Goal: Navigation & Orientation: Understand site structure

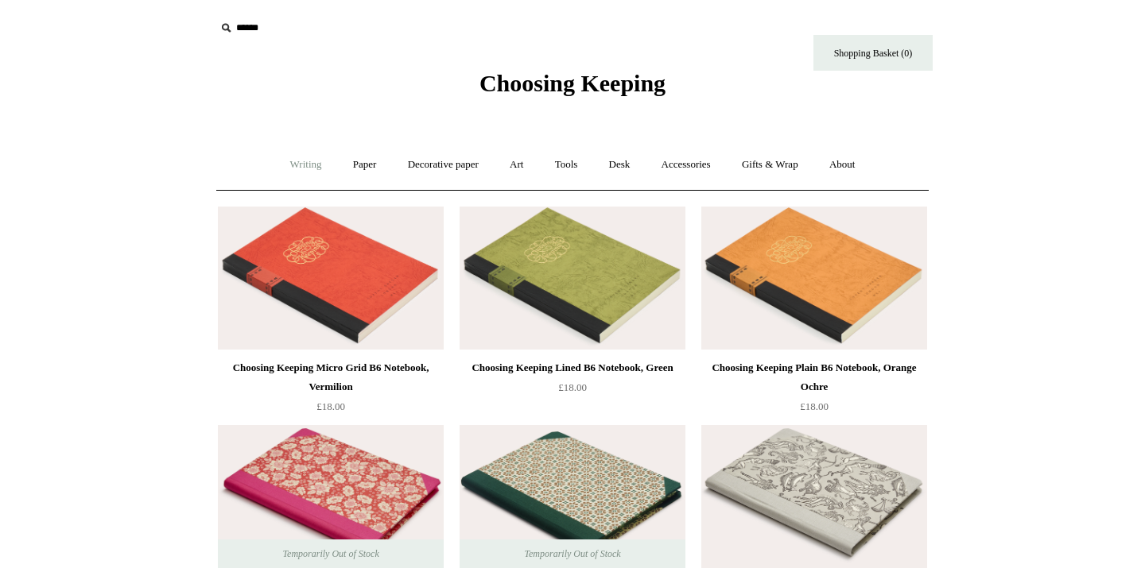
click at [306, 169] on link "Writing +" at bounding box center [306, 165] width 60 height 42
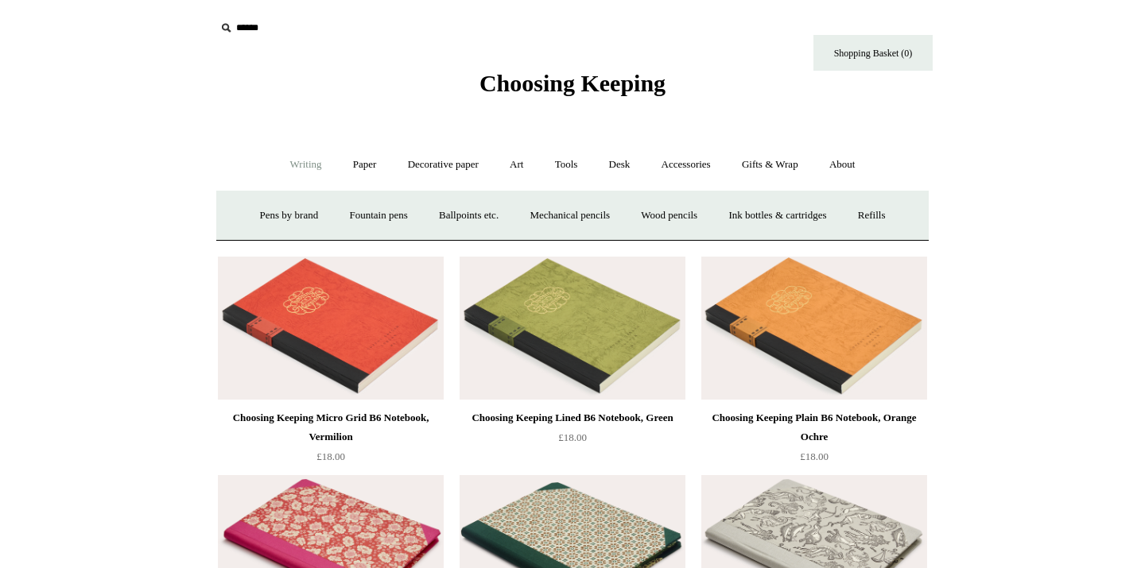
click at [284, 159] on link "Writing -" at bounding box center [306, 165] width 60 height 42
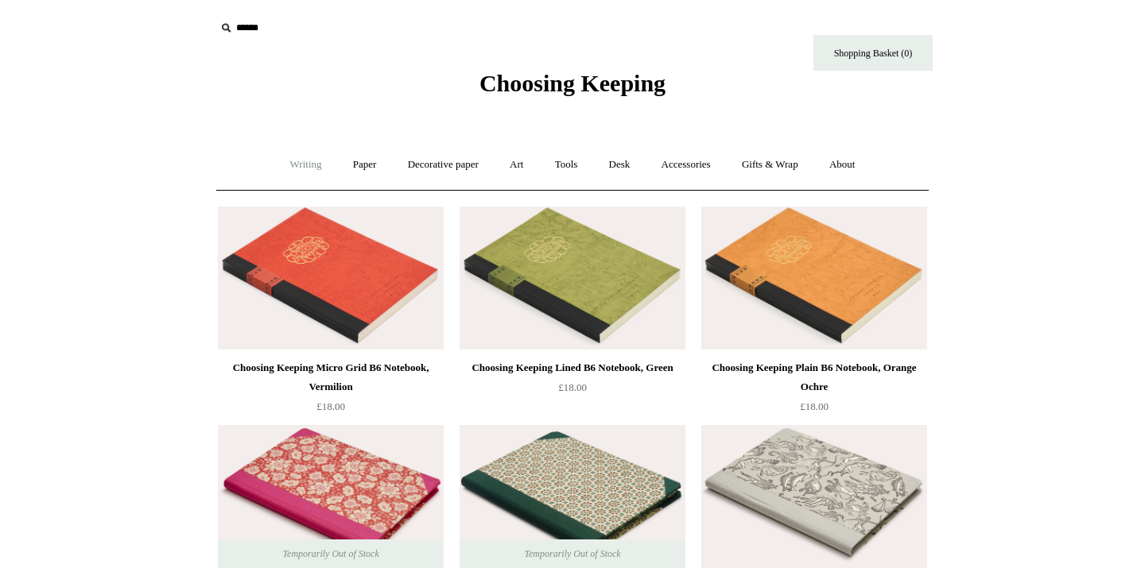
click at [284, 159] on link "Writing +" at bounding box center [306, 165] width 60 height 42
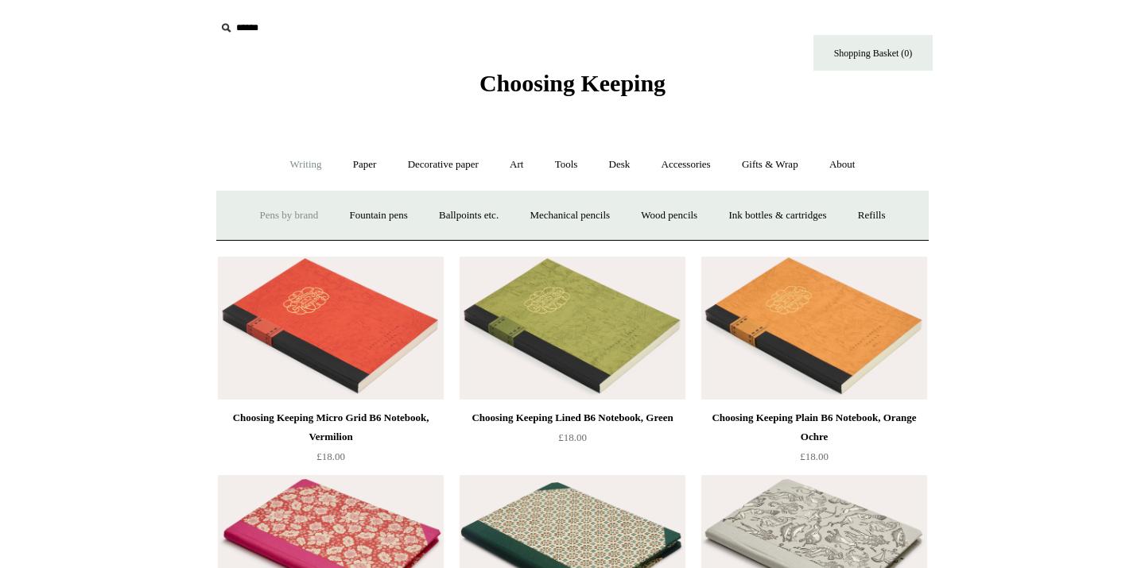
click at [277, 216] on link "Pens by brand +" at bounding box center [289, 216] width 87 height 42
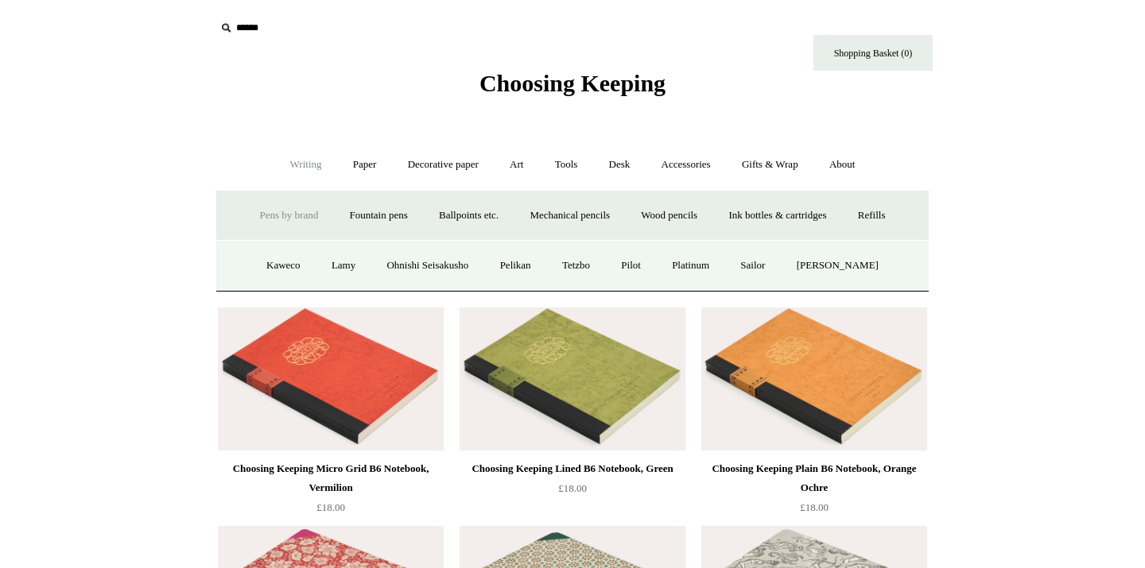
click at [277, 216] on link "Pens by brand -" at bounding box center [289, 216] width 87 height 42
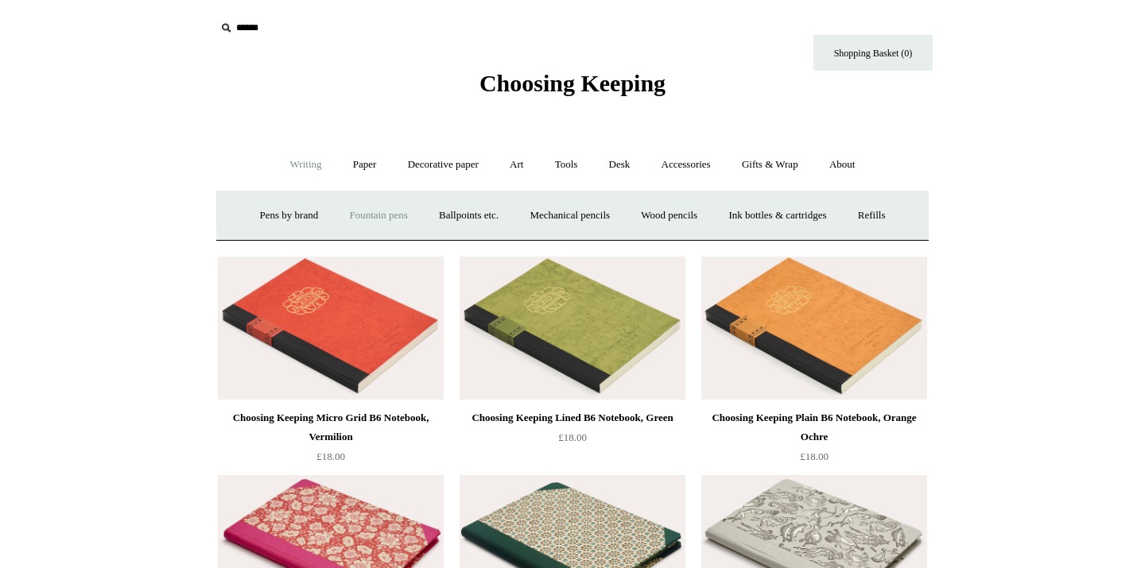
click at [383, 220] on link "Fountain pens +" at bounding box center [378, 216] width 87 height 42
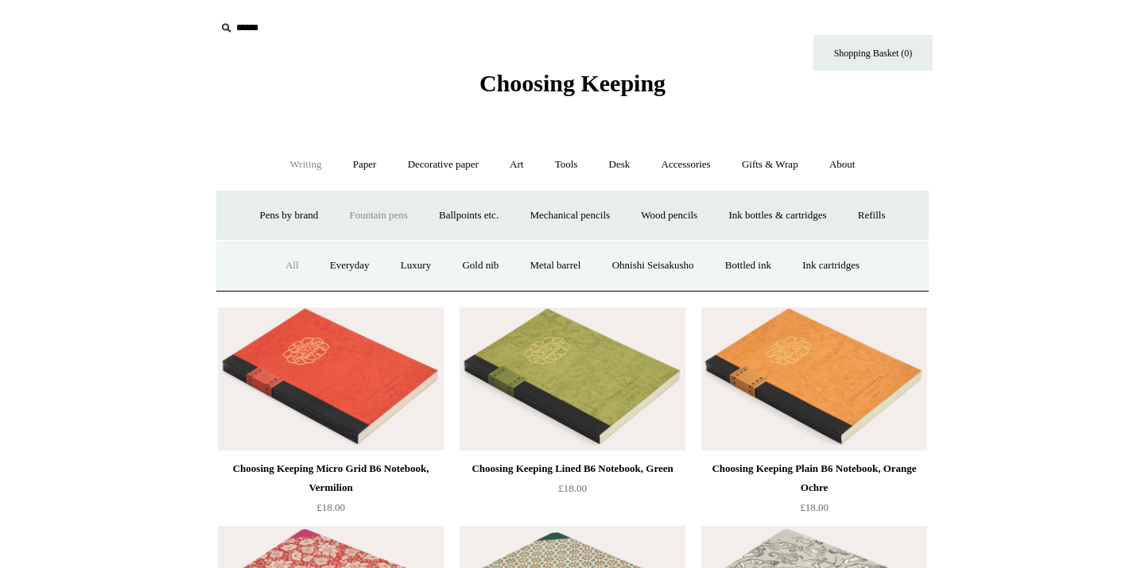
click at [271, 267] on link "All" at bounding box center [292, 266] width 42 height 42
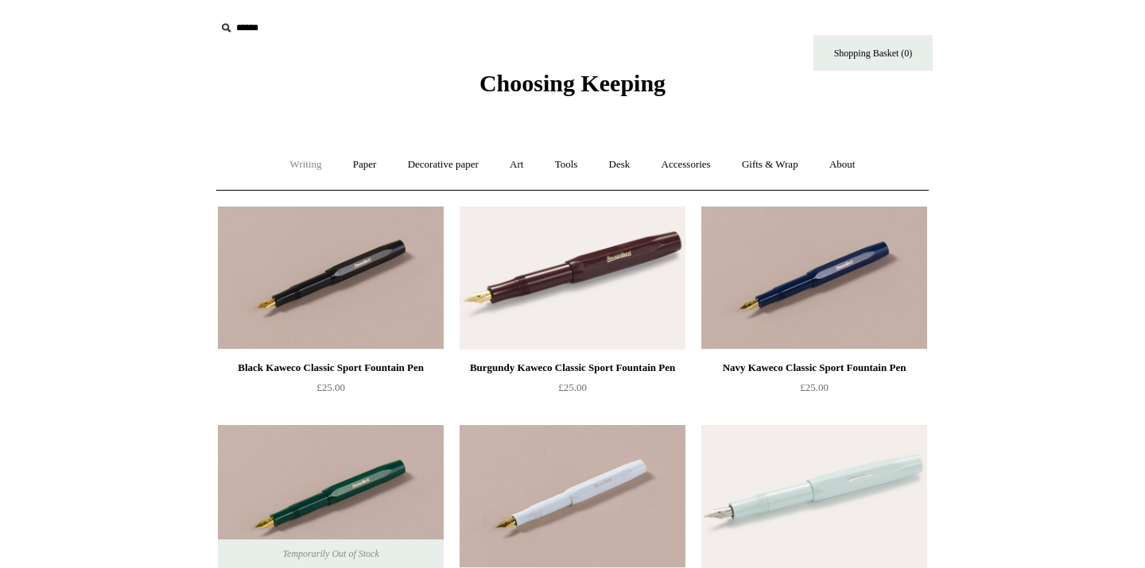
click at [290, 157] on link "Writing +" at bounding box center [306, 165] width 60 height 42
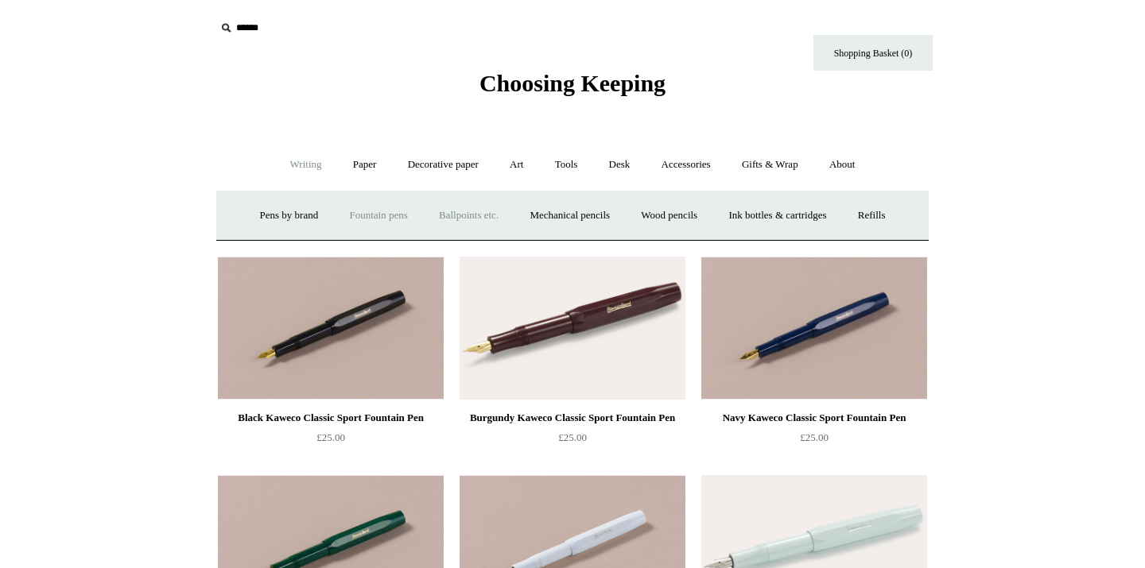
click at [446, 220] on link "Ballpoints etc. +" at bounding box center [468, 216] width 88 height 42
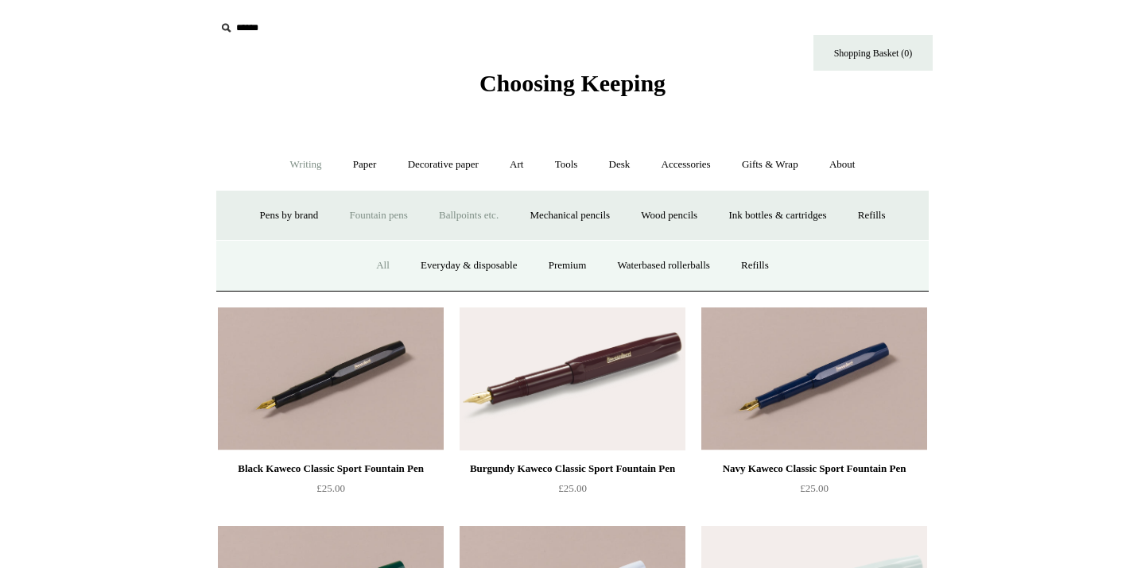
click at [376, 265] on link "All" at bounding box center [383, 266] width 42 height 42
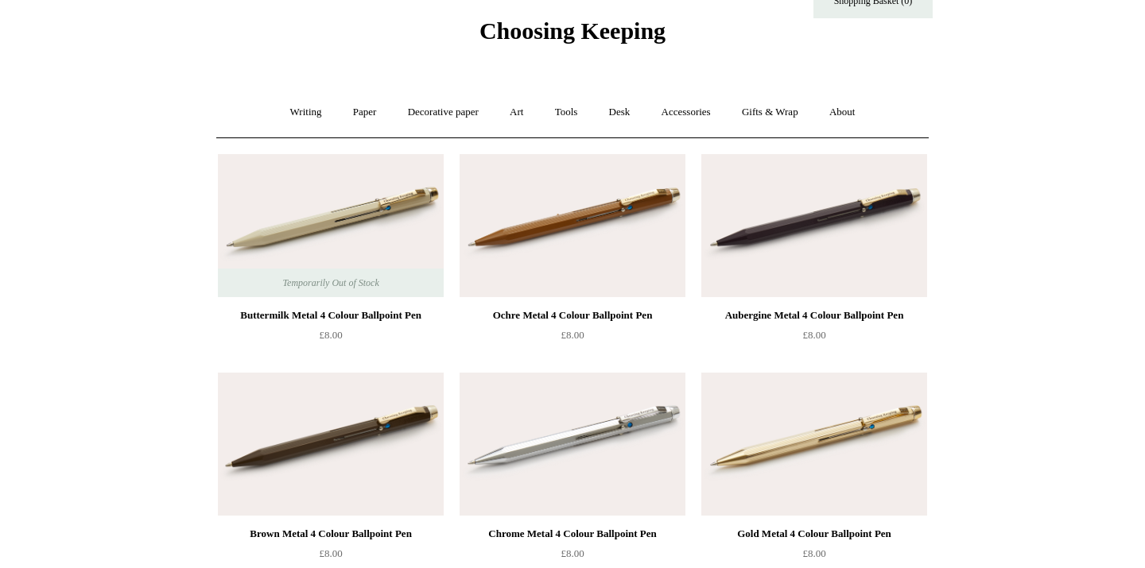
scroll to position [54, 0]
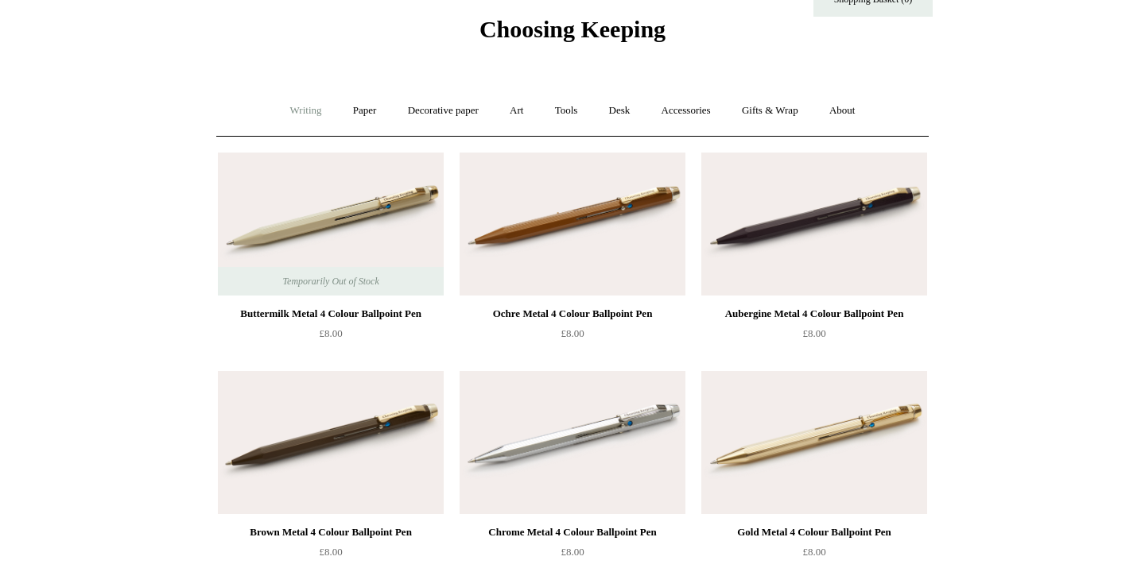
click at [298, 107] on link "Writing +" at bounding box center [306, 111] width 60 height 42
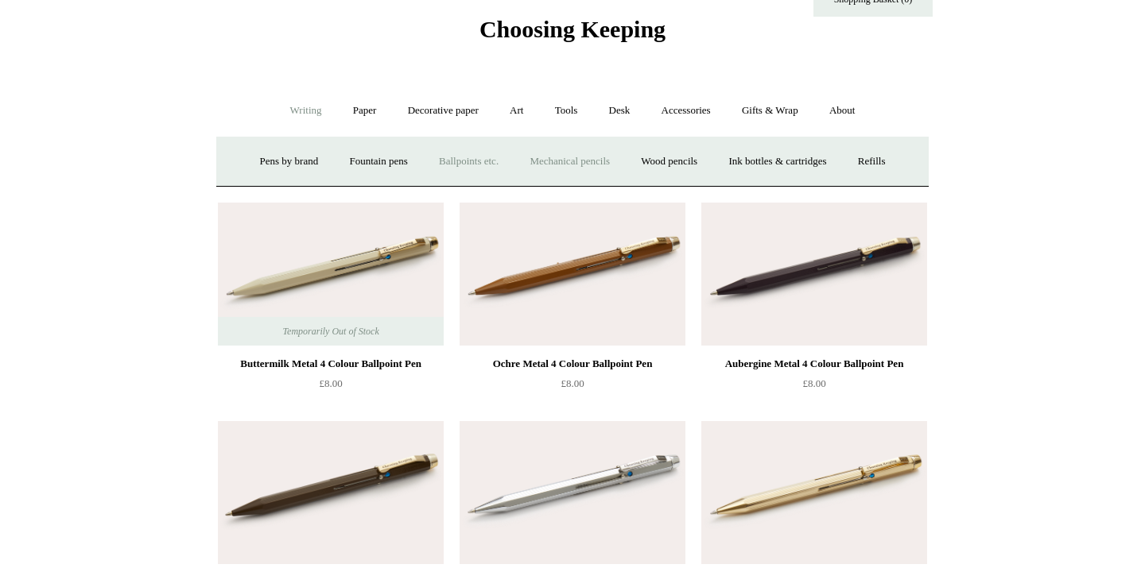
click at [602, 167] on link "Mechanical pencils +" at bounding box center [569, 162] width 109 height 42
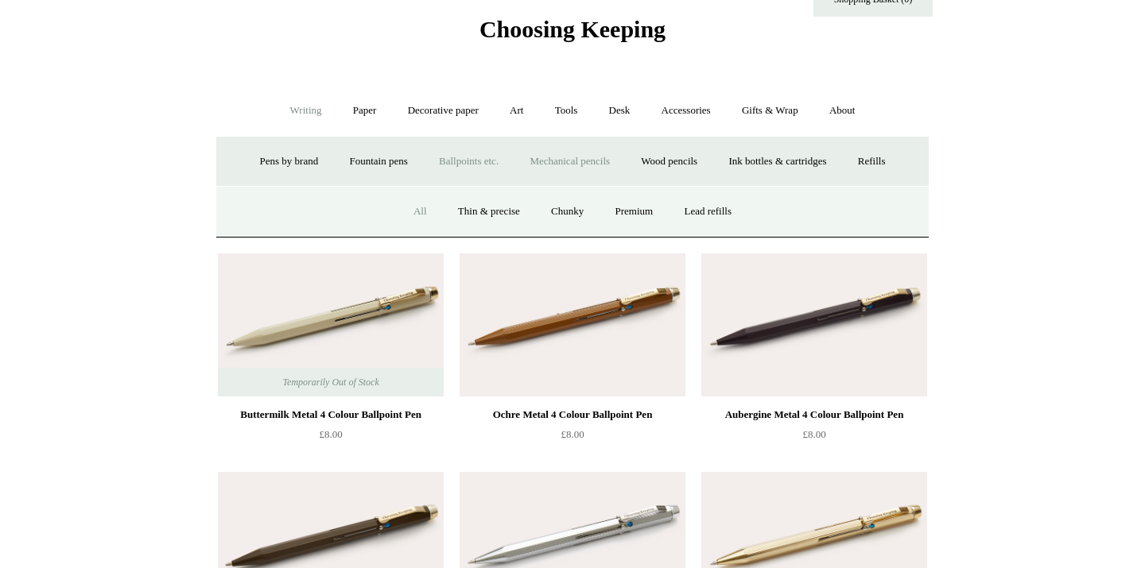
click at [410, 212] on link "All" at bounding box center [420, 212] width 42 height 42
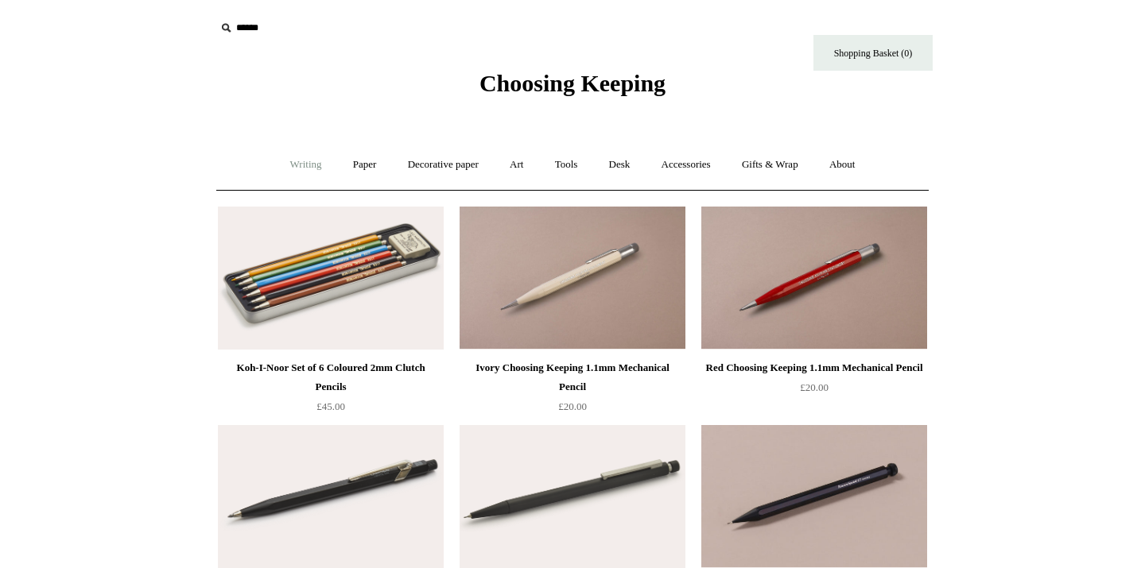
click at [293, 165] on link "Writing +" at bounding box center [306, 165] width 60 height 42
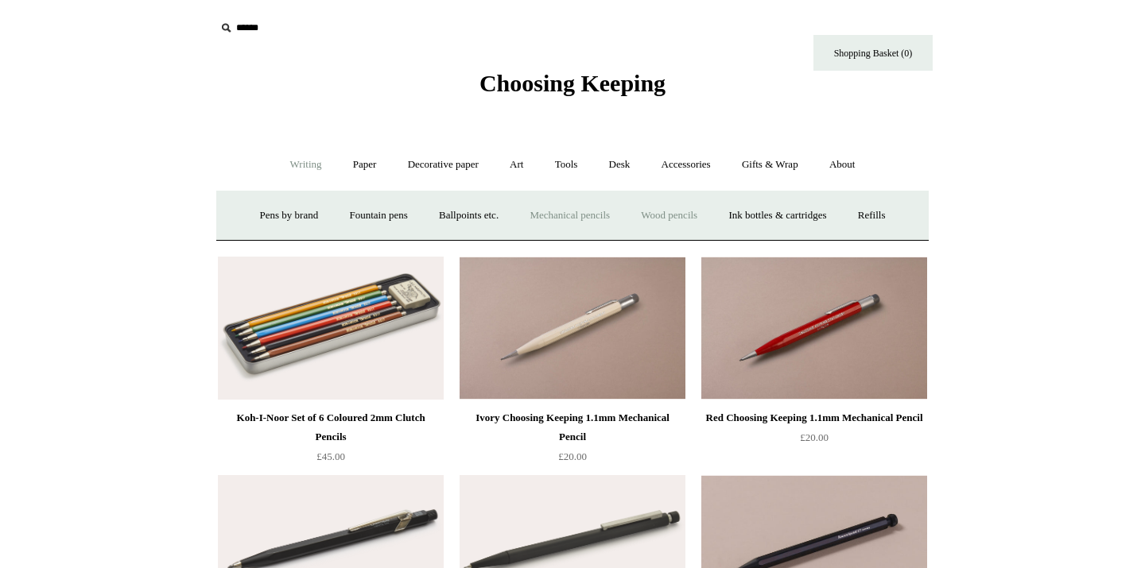
click at [690, 222] on link "Wood pencils +" at bounding box center [668, 216] width 85 height 42
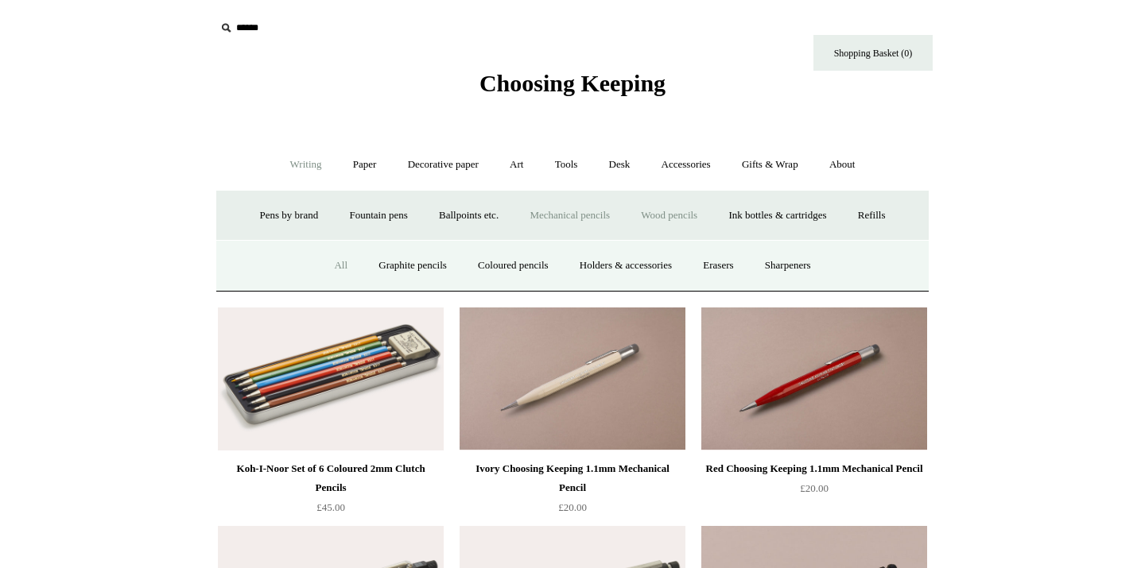
click at [327, 273] on link "All" at bounding box center [341, 266] width 42 height 42
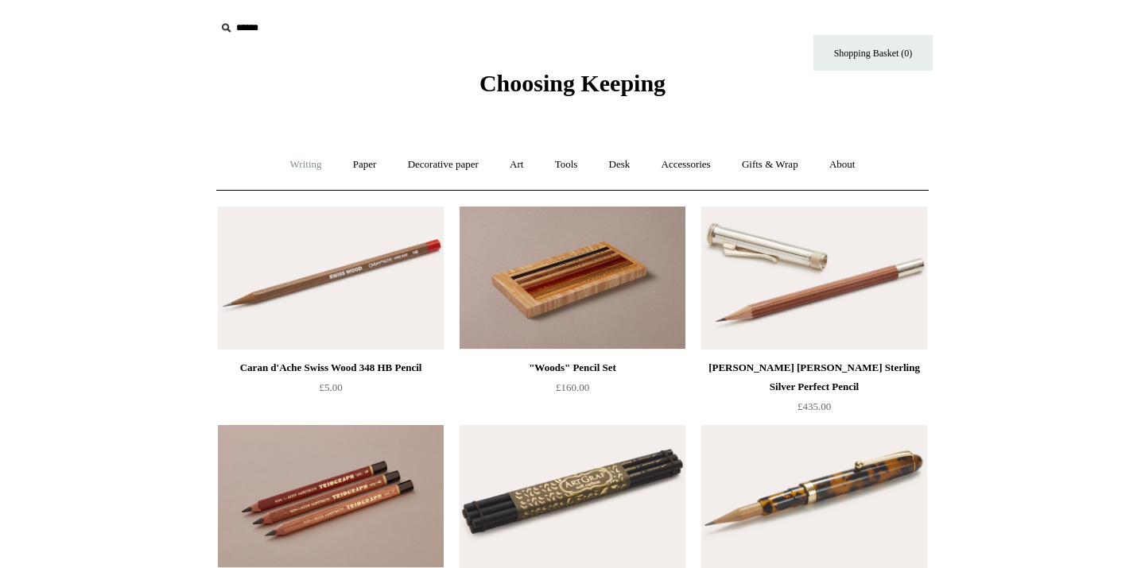
click at [290, 162] on link "Writing +" at bounding box center [306, 165] width 60 height 42
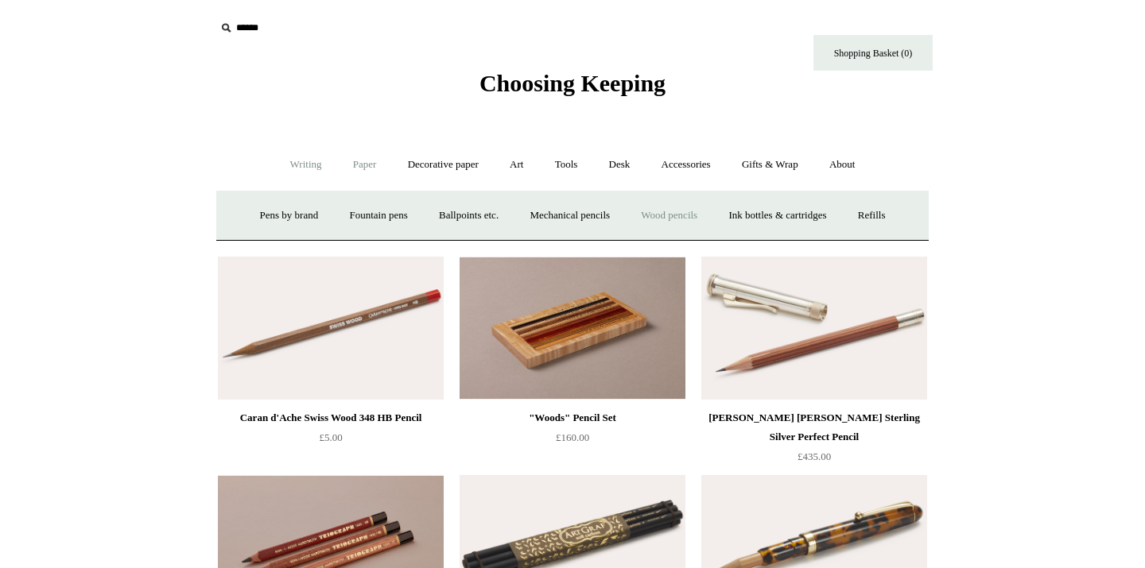
click at [362, 168] on link "Paper +" at bounding box center [365, 165] width 52 height 42
click at [350, 218] on link "Notebooks +" at bounding box center [349, 216] width 73 height 42
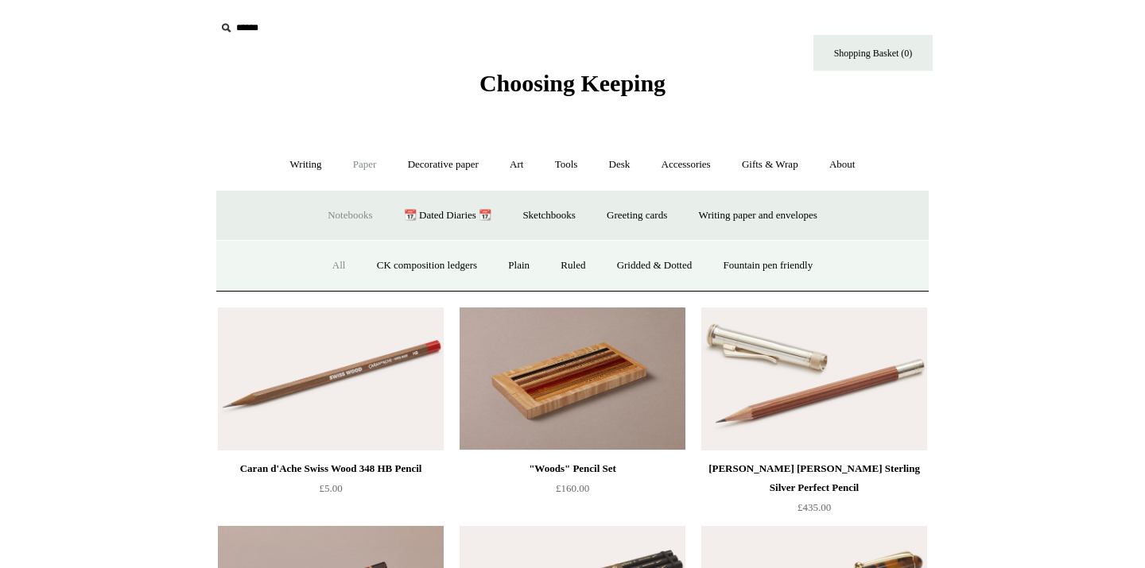
click at [326, 264] on link "All" at bounding box center [339, 266] width 42 height 42
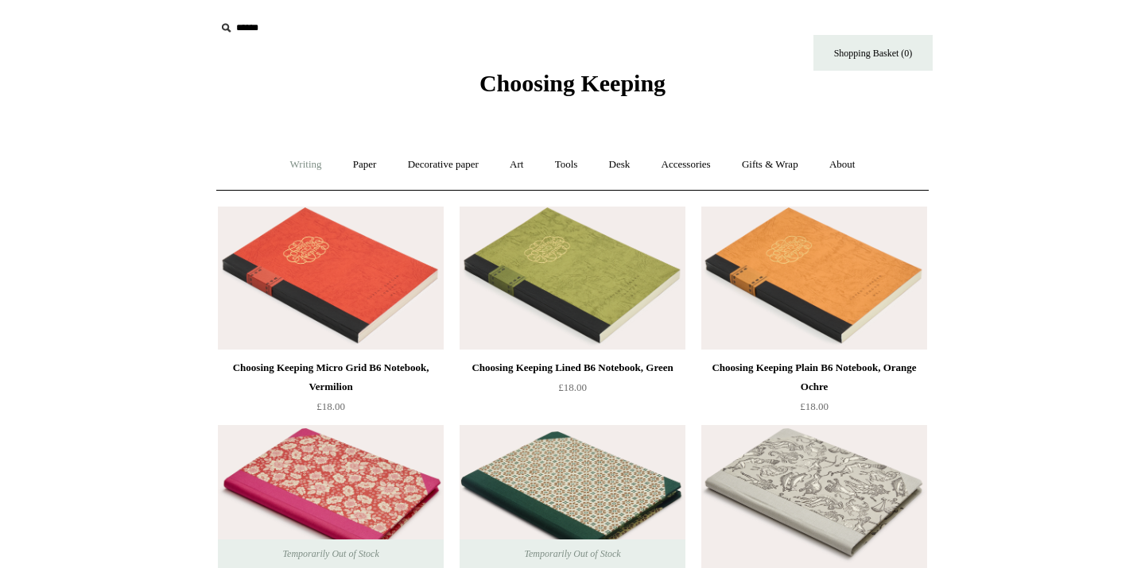
click at [296, 161] on link "Writing +" at bounding box center [306, 165] width 60 height 42
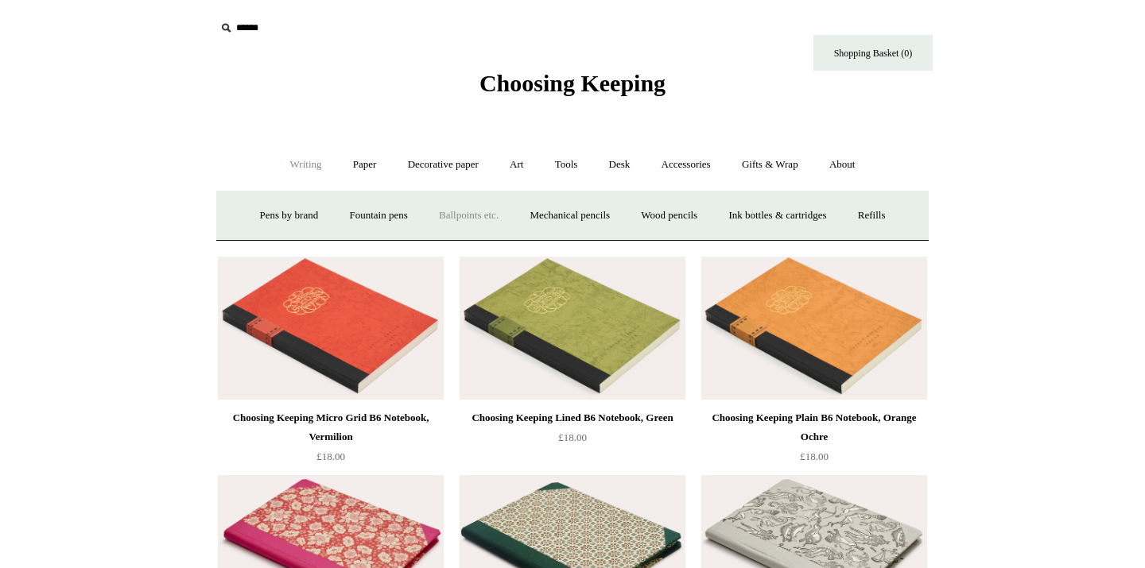
click at [452, 215] on link "Ballpoints etc. +" at bounding box center [468, 216] width 88 height 42
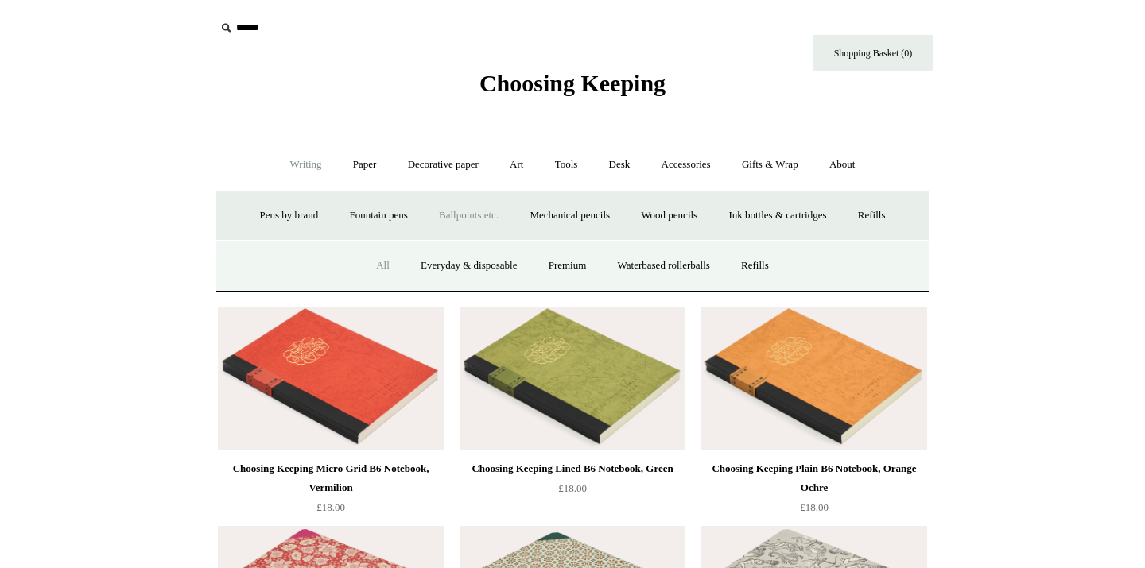
click at [374, 264] on link "All" at bounding box center [383, 266] width 42 height 42
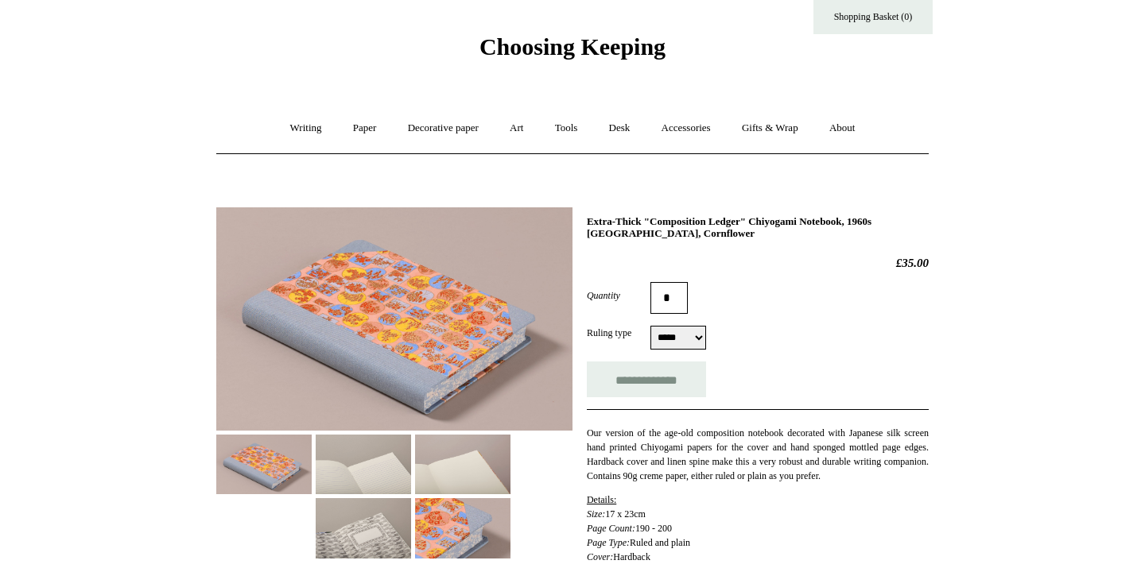
scroll to position [32, 0]
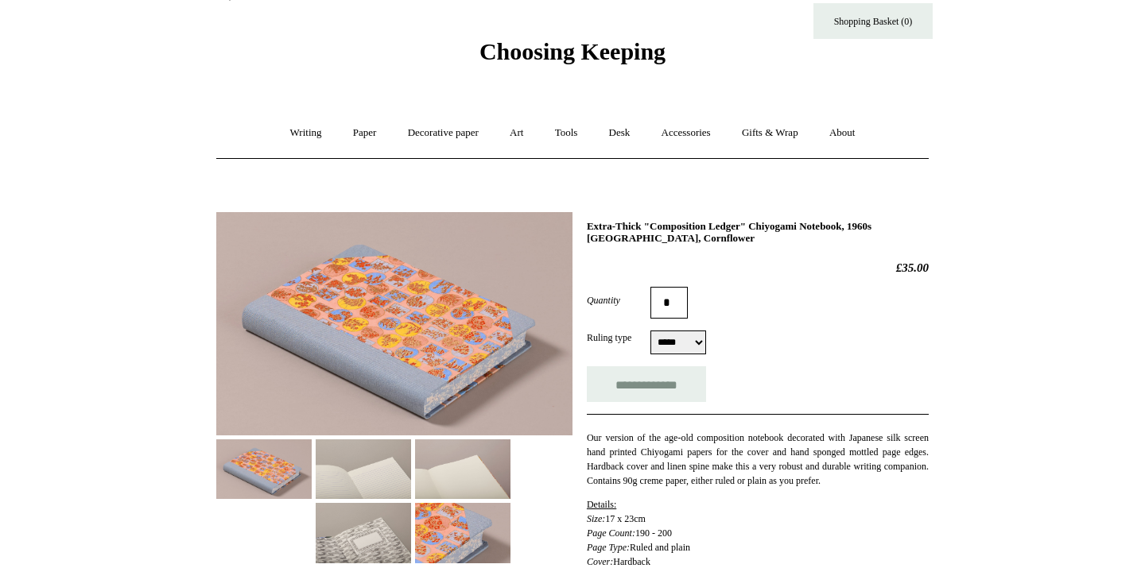
click at [366, 482] on img at bounding box center [363, 470] width 95 height 60
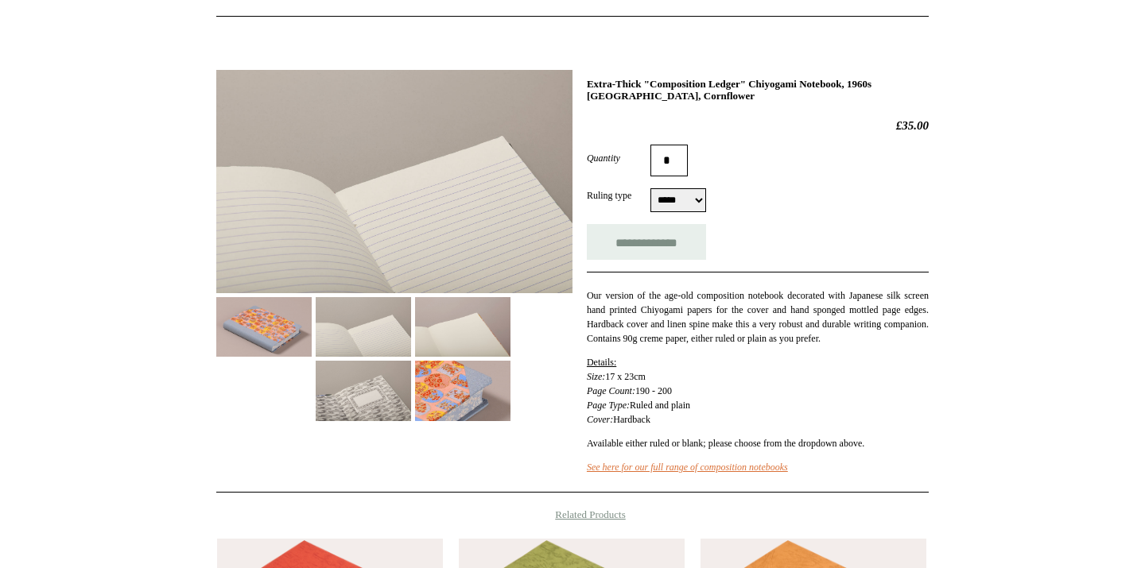
scroll to position [180, 0]
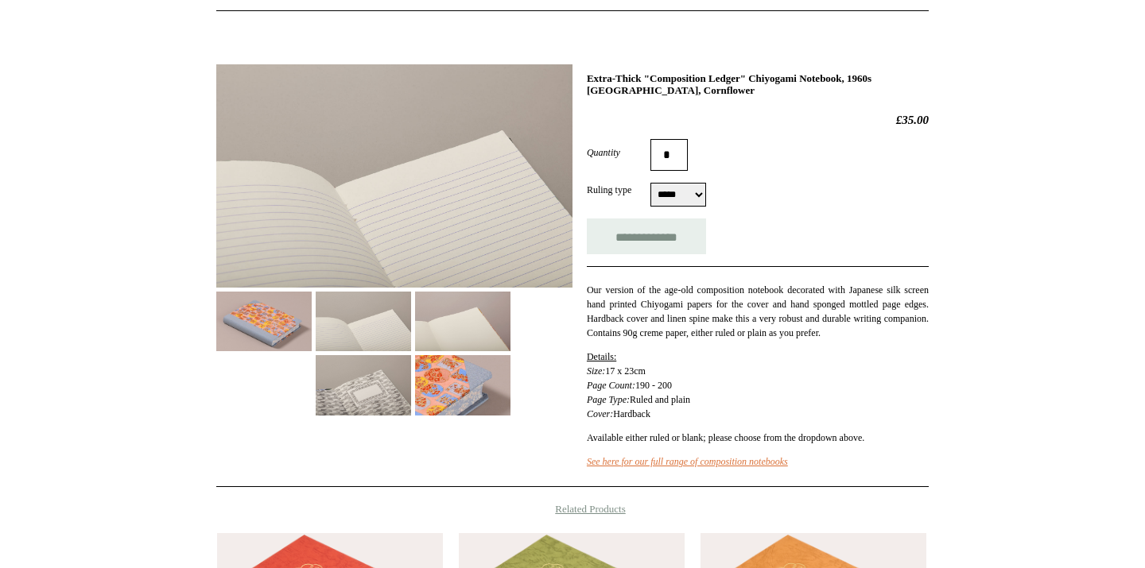
click at [463, 323] on img at bounding box center [462, 322] width 95 height 60
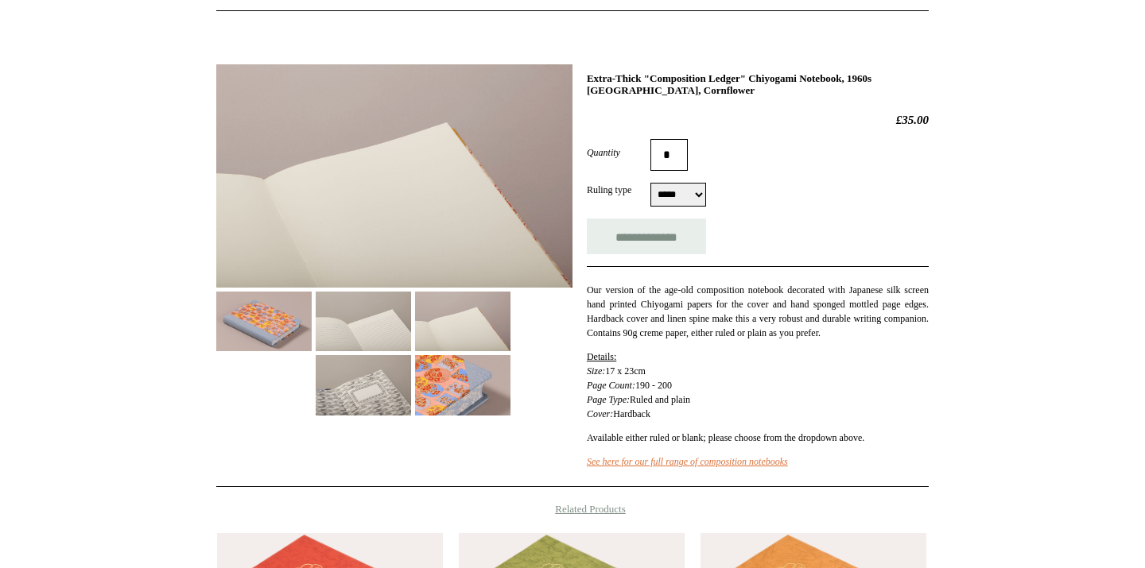
click at [366, 384] on img at bounding box center [363, 385] width 95 height 60
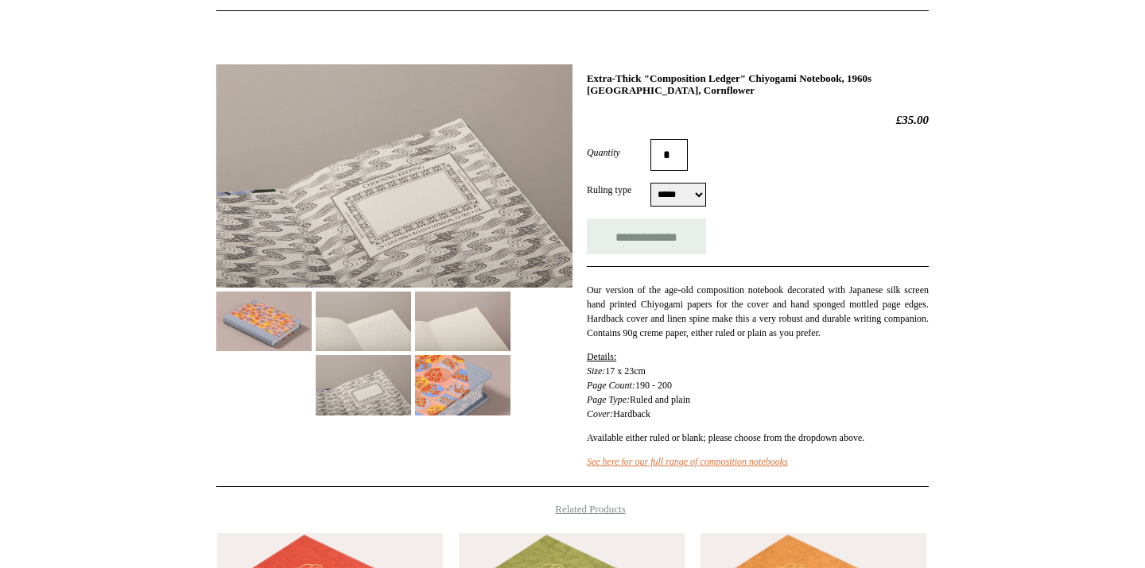
click at [489, 395] on img at bounding box center [462, 385] width 95 height 60
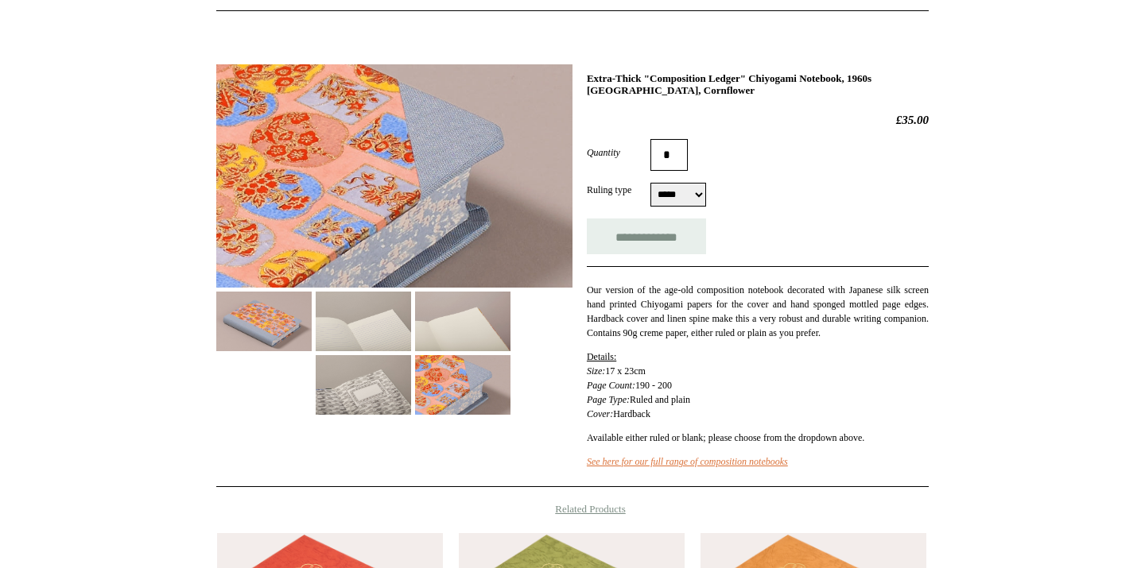
click at [281, 316] on img at bounding box center [263, 322] width 95 height 60
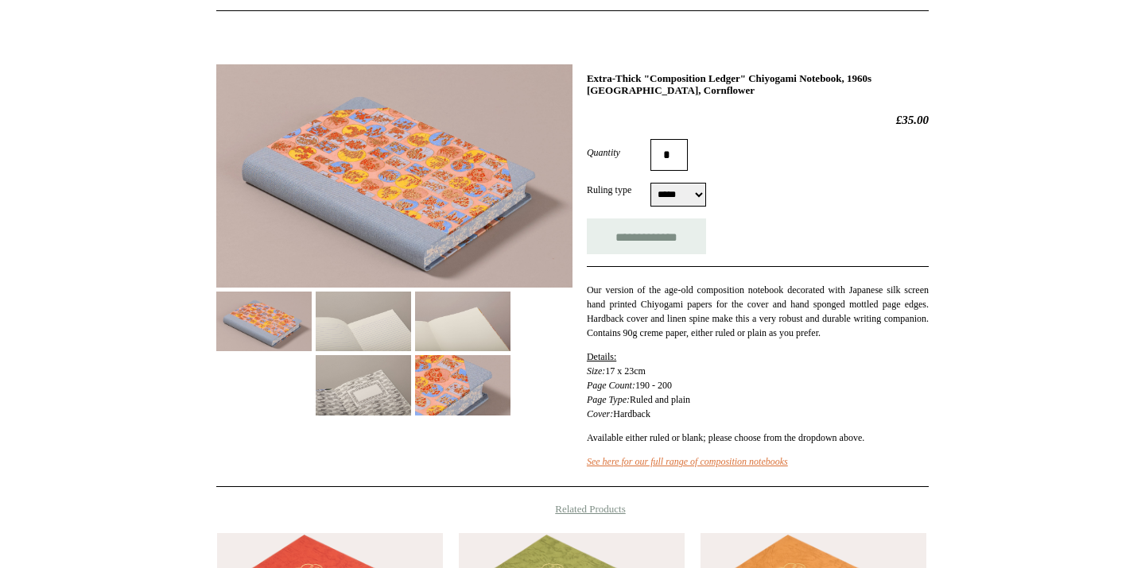
scroll to position [79, 0]
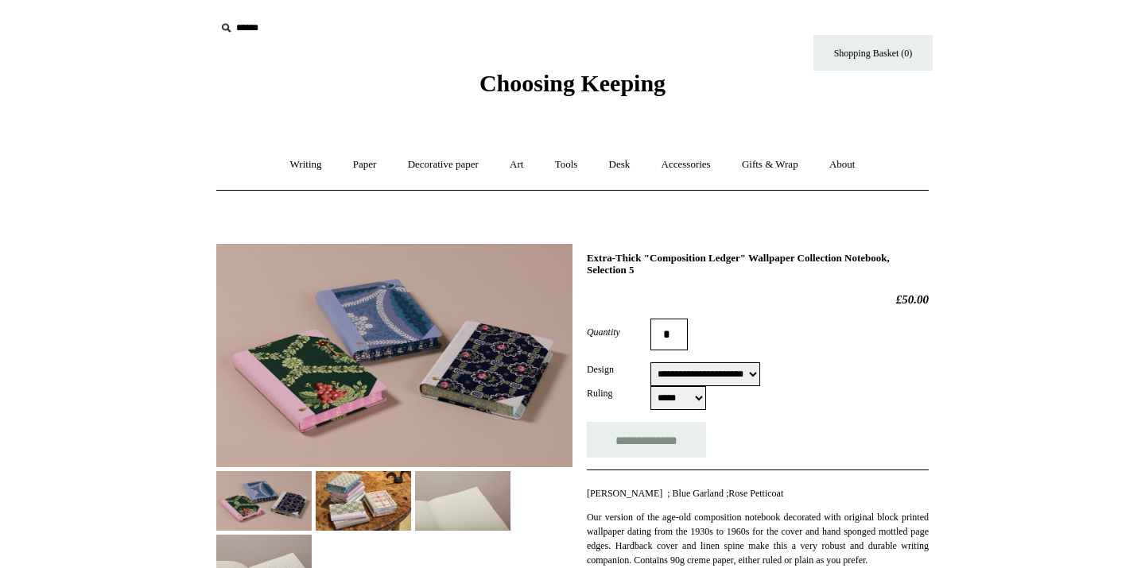
select select "**********"
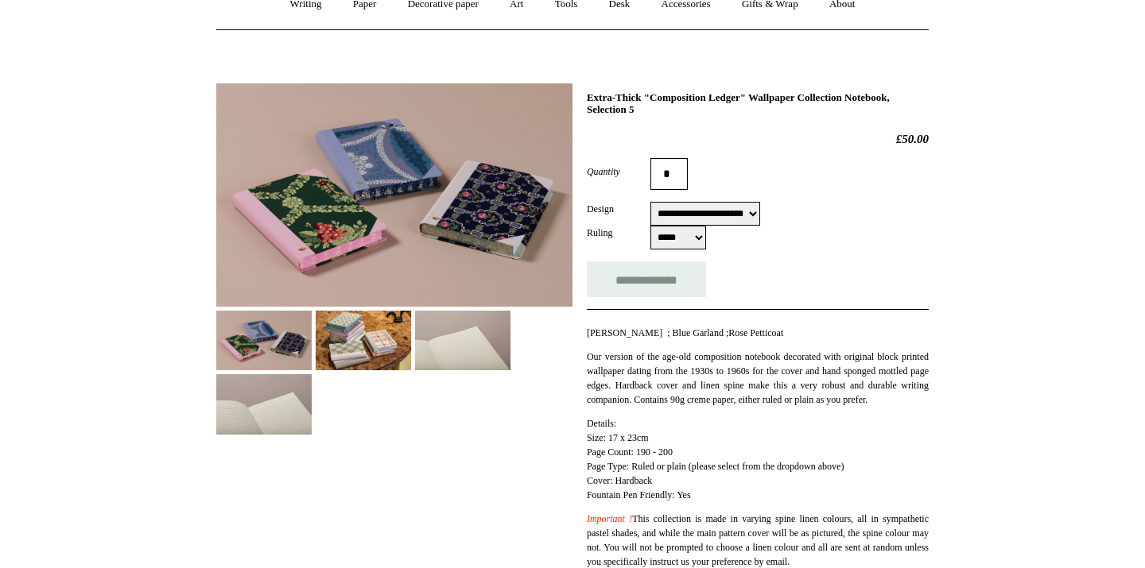
scroll to position [209, 0]
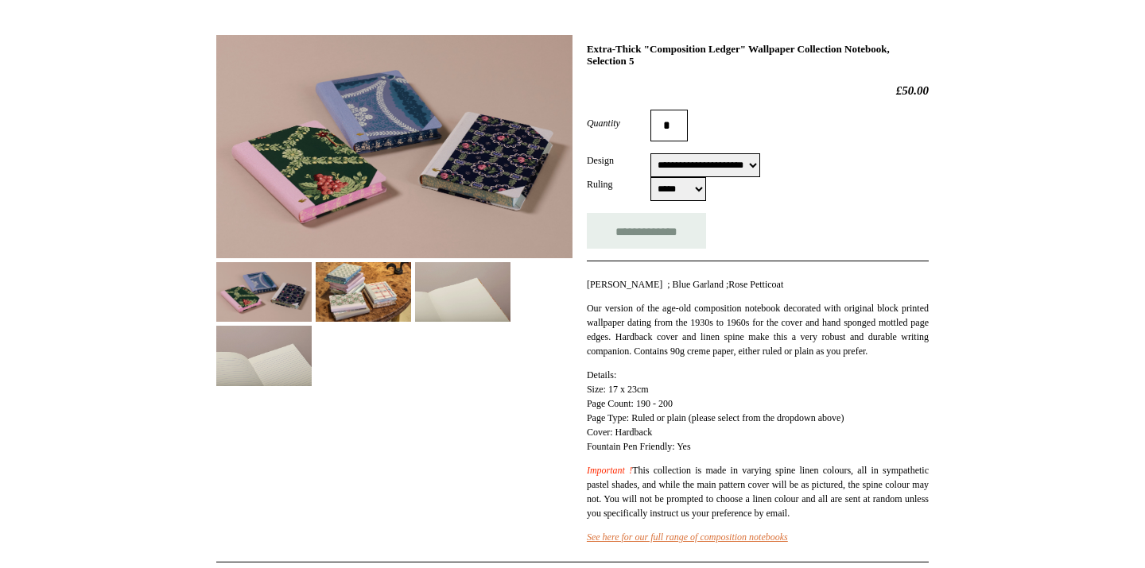
click at [343, 300] on img at bounding box center [363, 292] width 95 height 60
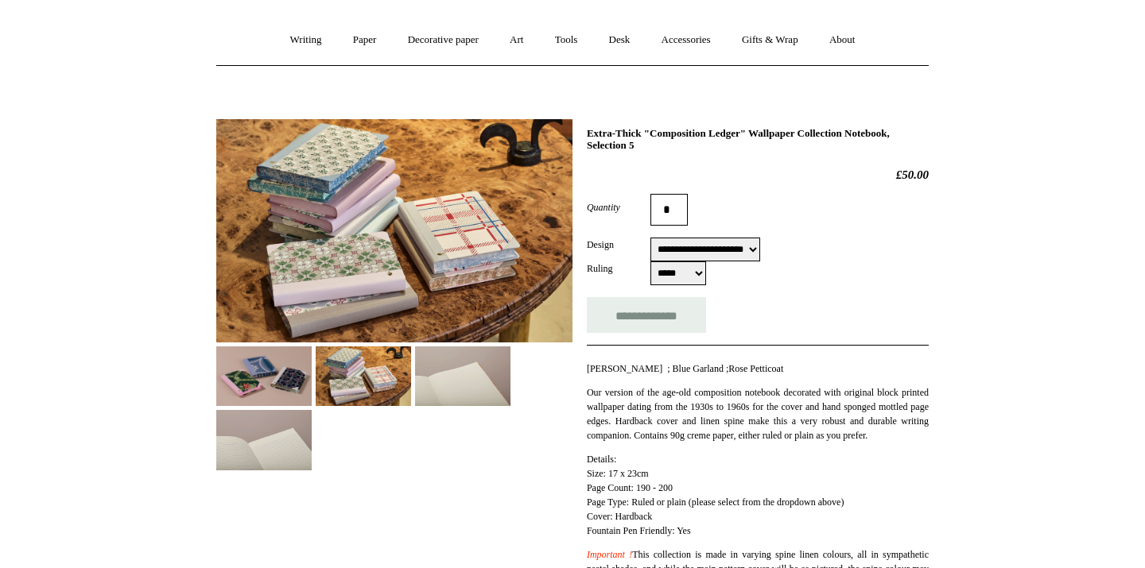
scroll to position [123, 0]
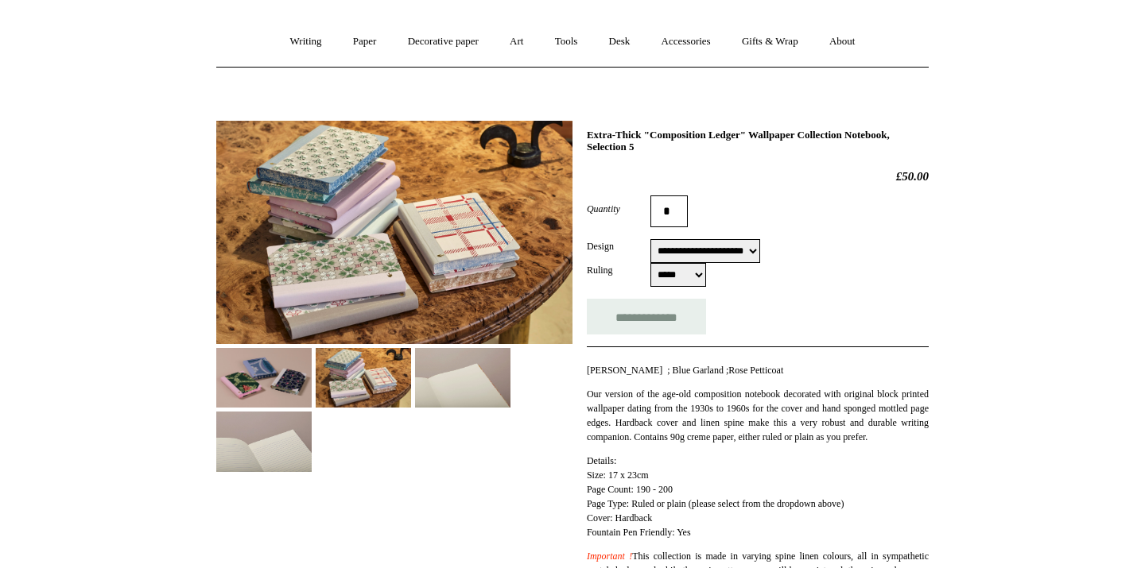
click at [459, 368] on img at bounding box center [462, 378] width 95 height 60
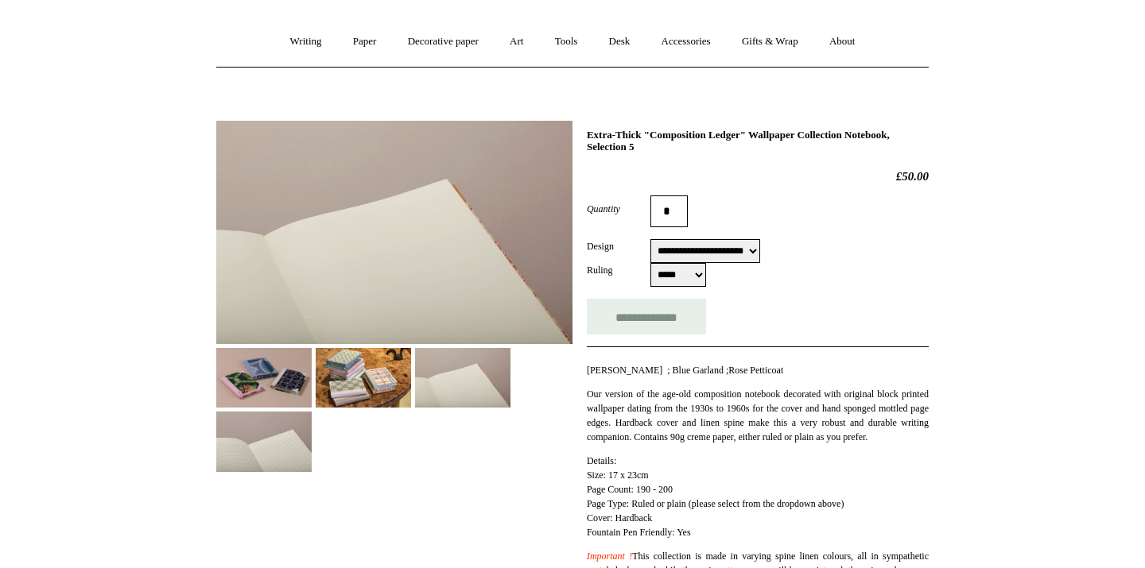
click at [292, 390] on img at bounding box center [263, 378] width 95 height 60
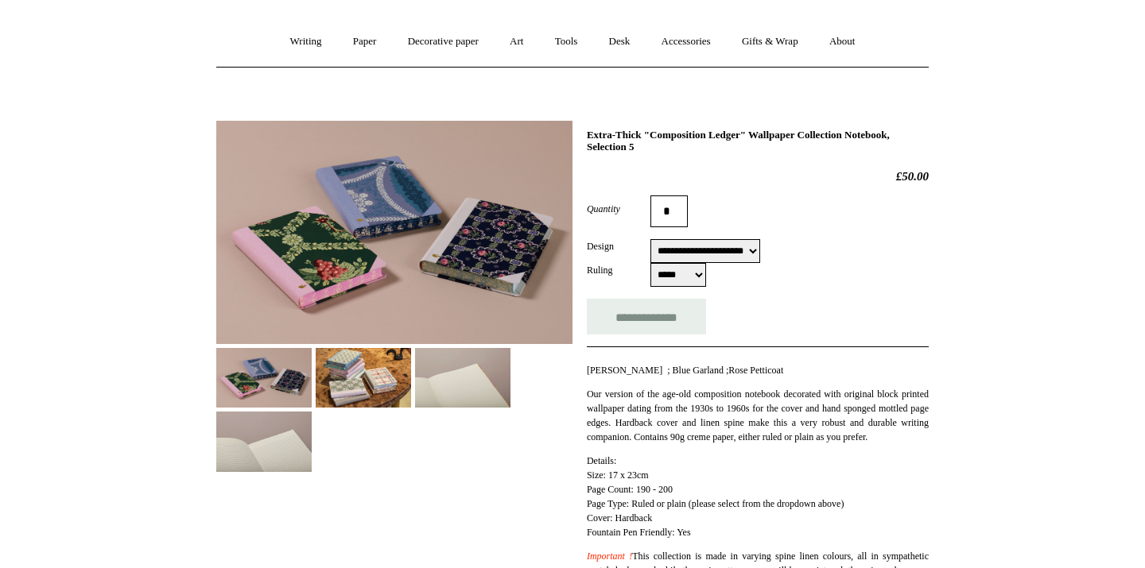
click at [752, 249] on select "**********" at bounding box center [705, 251] width 110 height 24
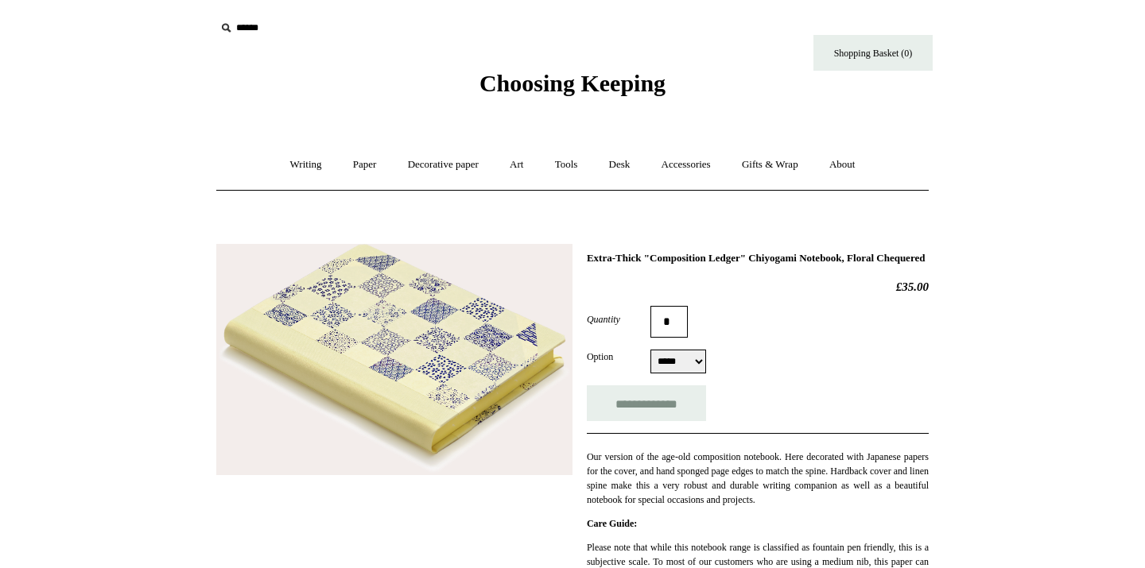
select select "*****"
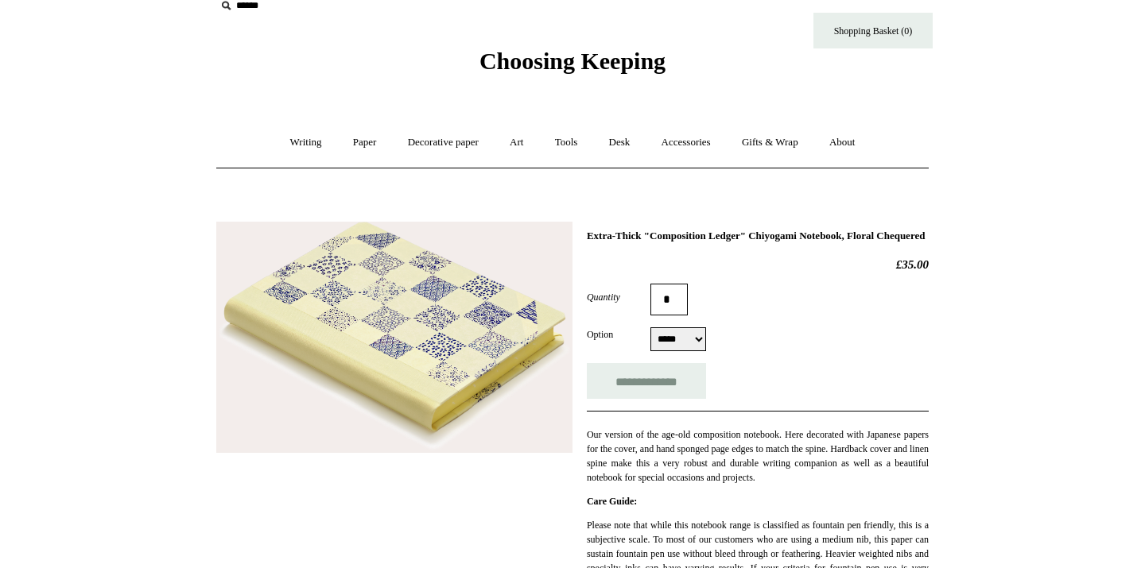
scroll to position [23, 0]
click at [413, 296] on img at bounding box center [394, 336] width 356 height 231
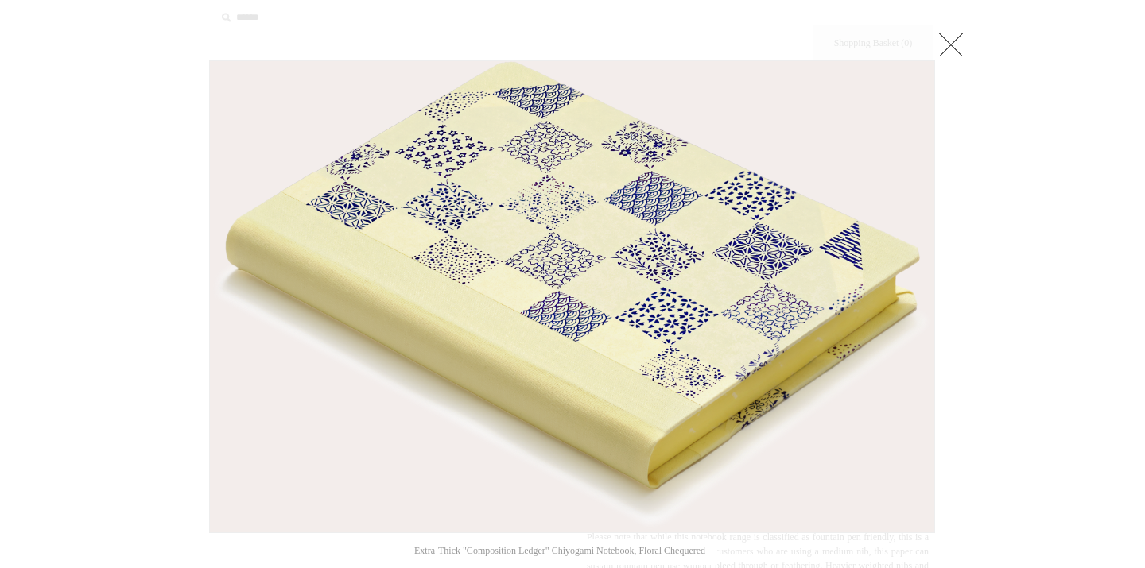
scroll to position [17, 0]
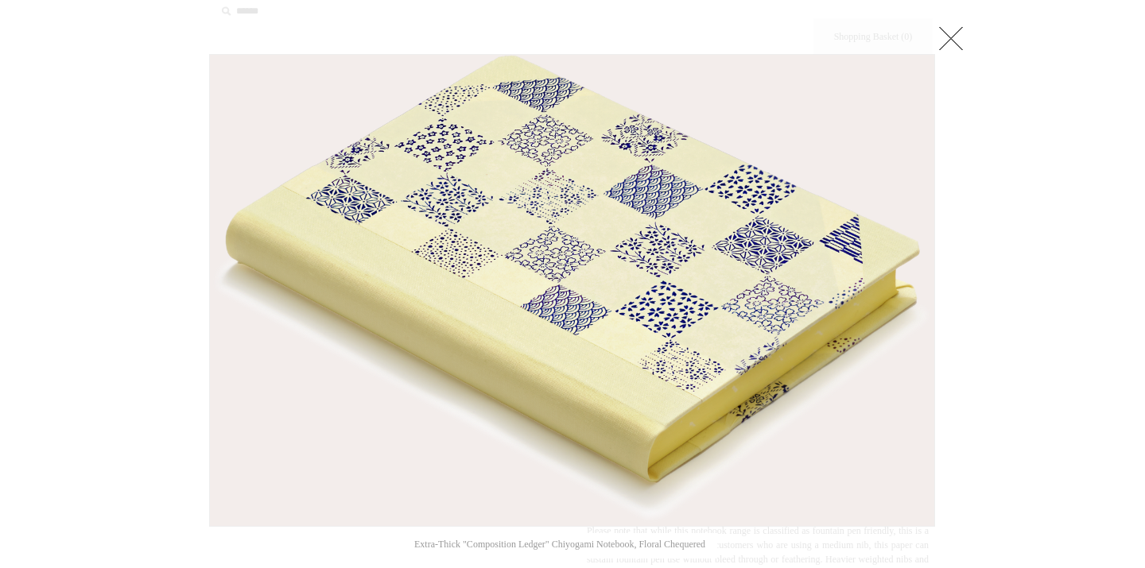
click at [943, 36] on link at bounding box center [951, 38] width 32 height 32
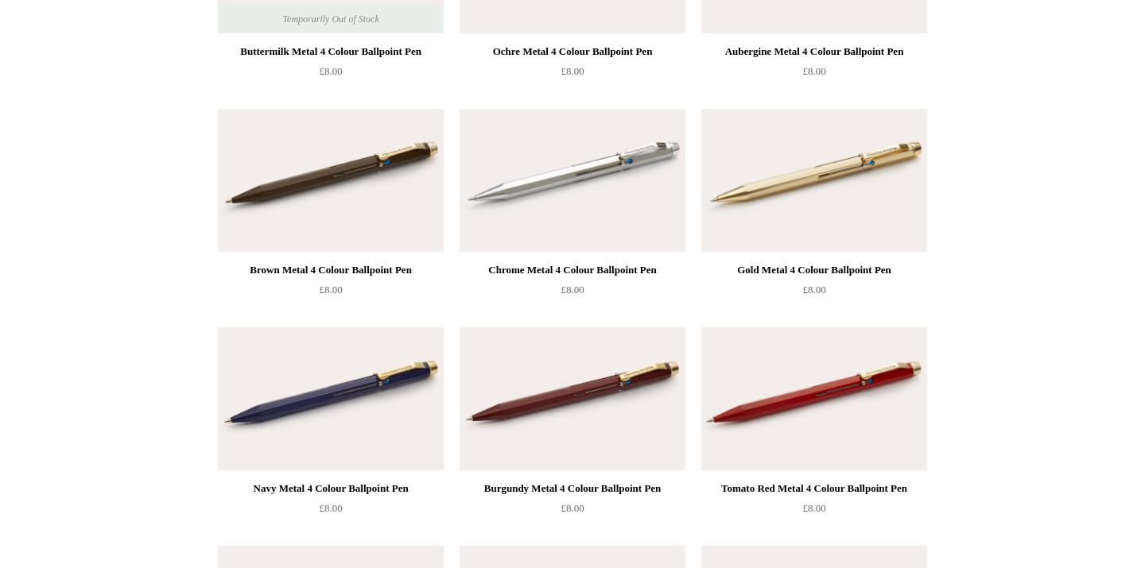
scroll to position [315, 0]
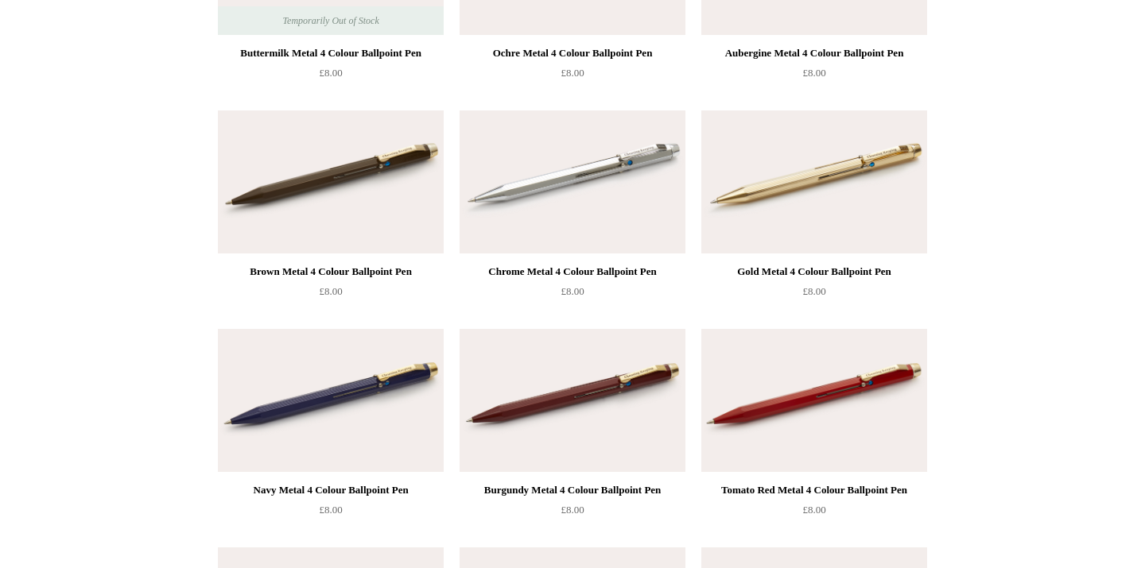
click at [764, 379] on img at bounding box center [814, 400] width 226 height 143
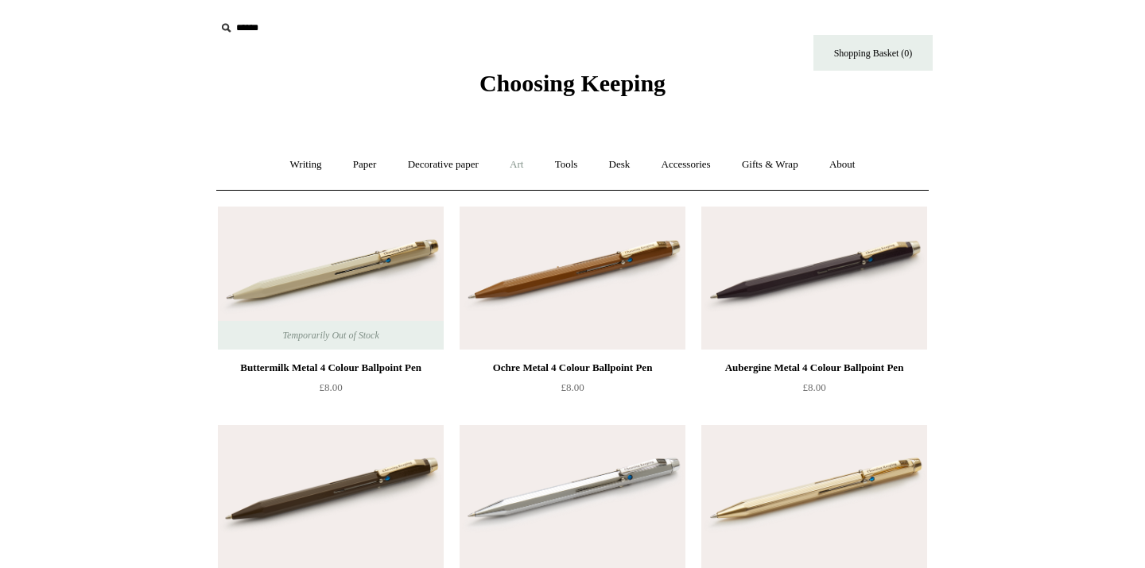
click at [522, 171] on link "Art +" at bounding box center [516, 165] width 42 height 42
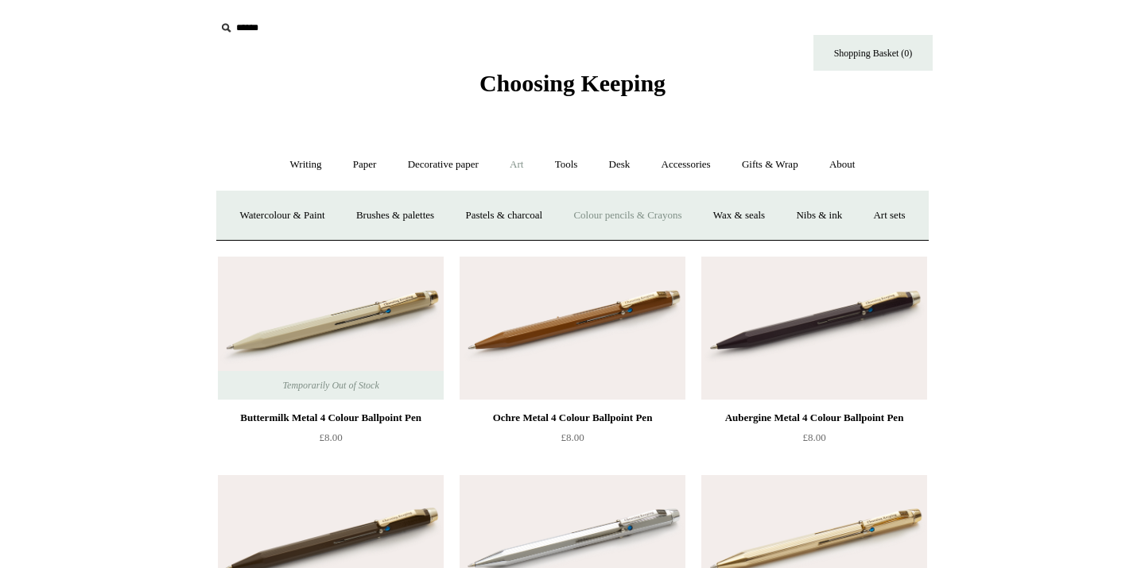
click at [653, 218] on link "Colour pencils & Crayons" at bounding box center [627, 216] width 137 height 42
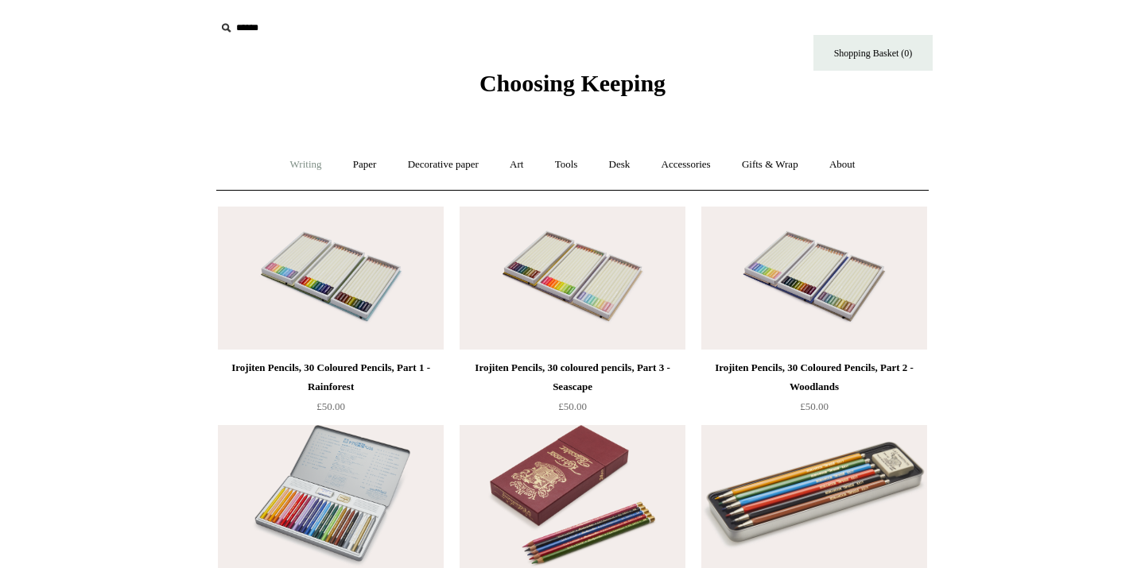
click at [292, 161] on link "Writing +" at bounding box center [306, 165] width 60 height 42
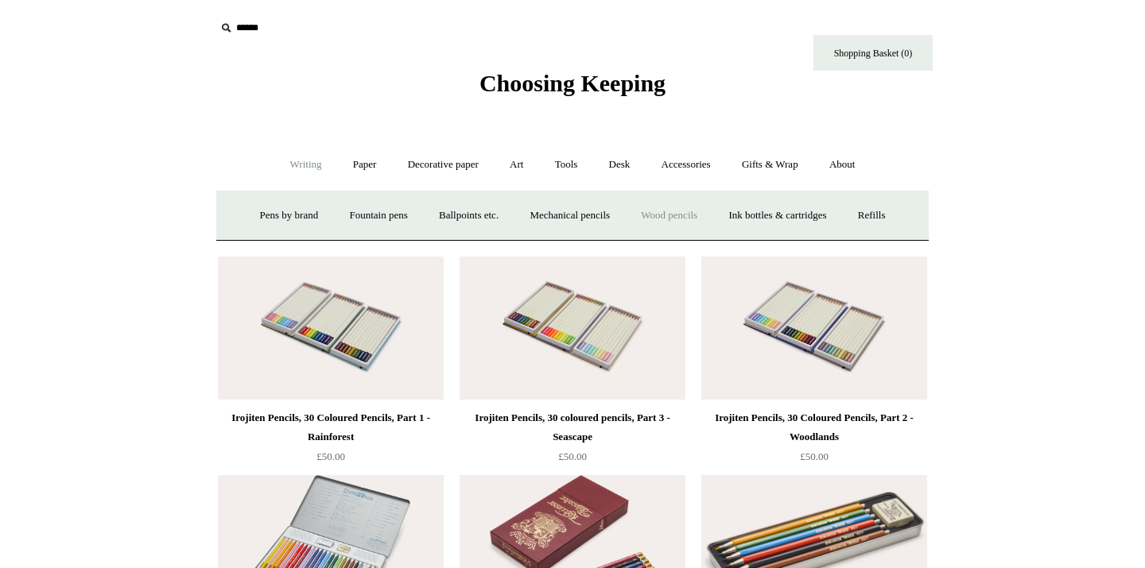
click at [685, 219] on link "Wood pencils +" at bounding box center [668, 216] width 85 height 42
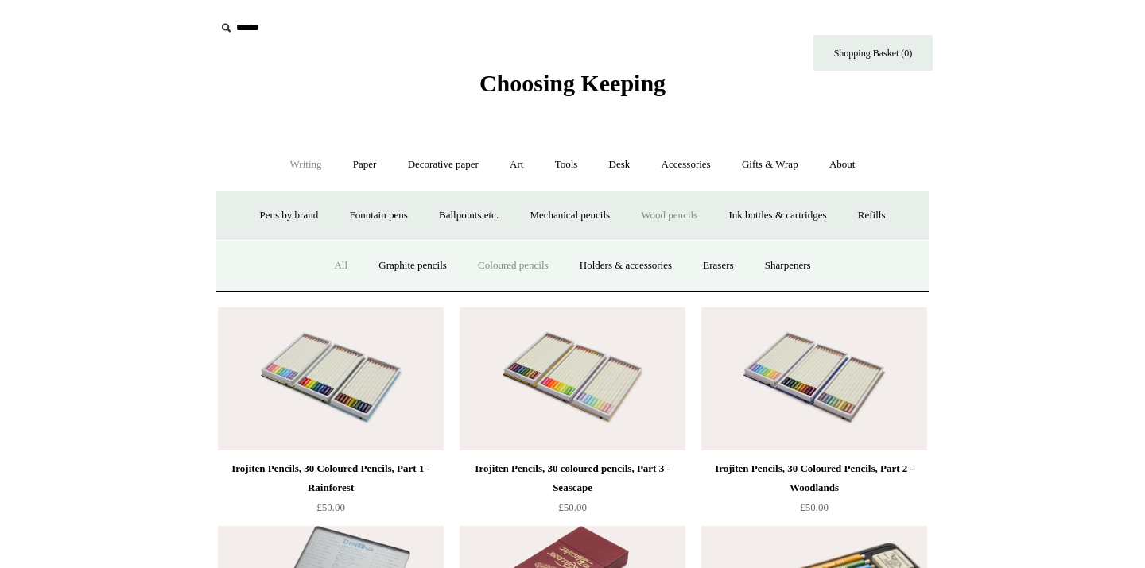
click at [320, 261] on link "All" at bounding box center [341, 266] width 42 height 42
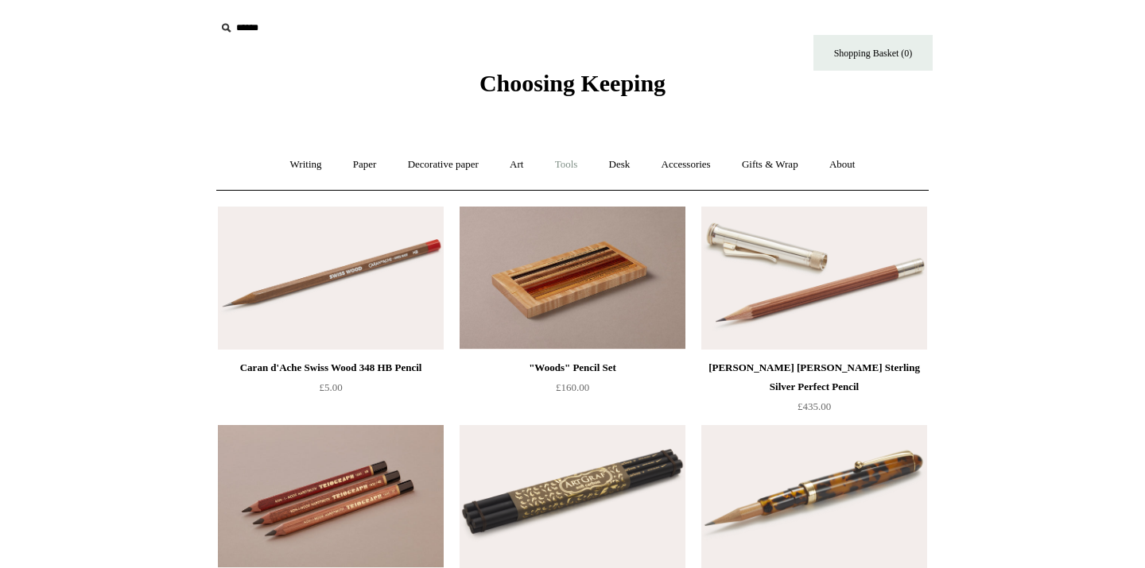
click at [568, 157] on link "Tools +" at bounding box center [566, 165] width 52 height 42
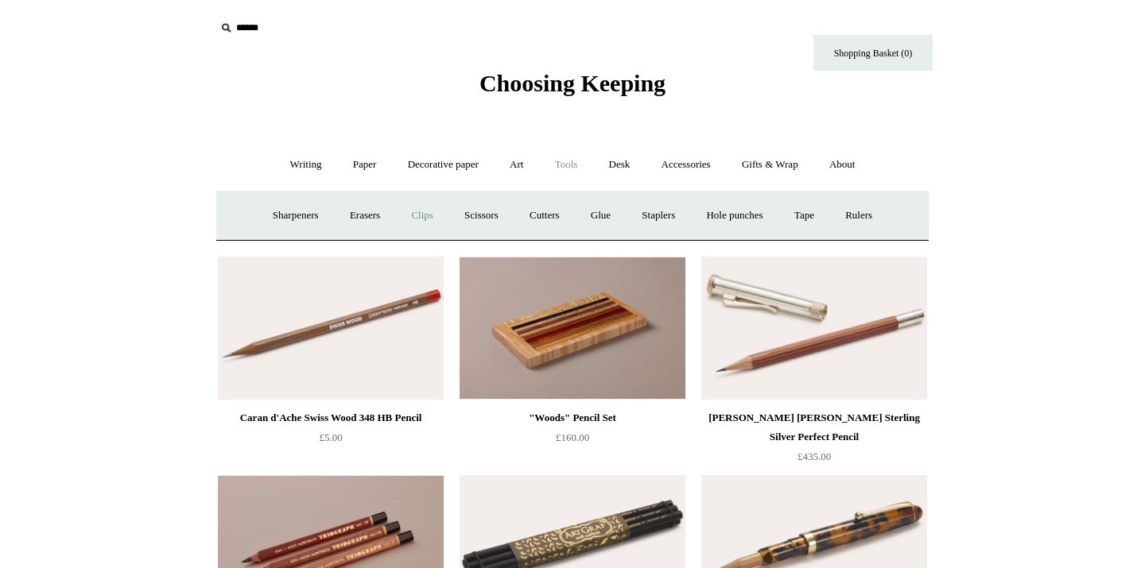
click at [420, 216] on link "Clips +" at bounding box center [422, 216] width 50 height 42
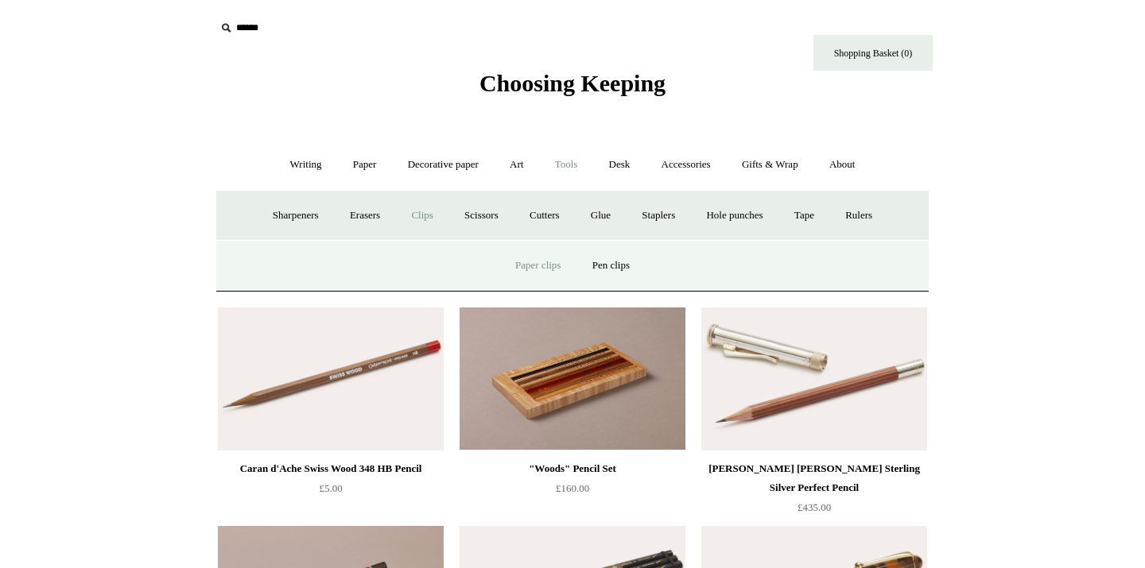
click at [539, 265] on link "Paper clips" at bounding box center [538, 266] width 74 height 42
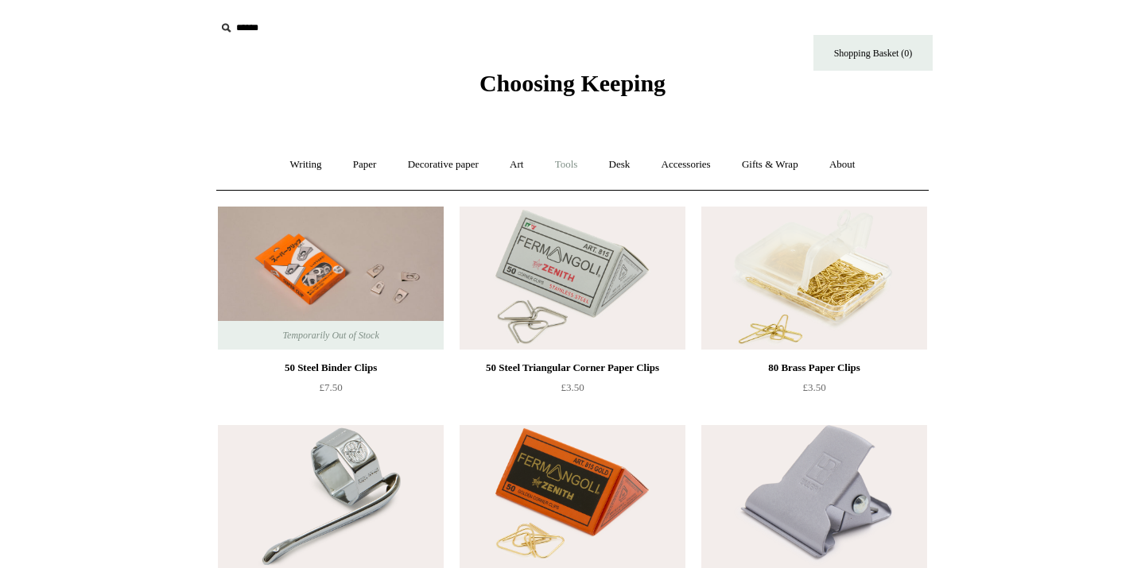
click at [571, 165] on link "Tools +" at bounding box center [566, 165] width 52 height 42
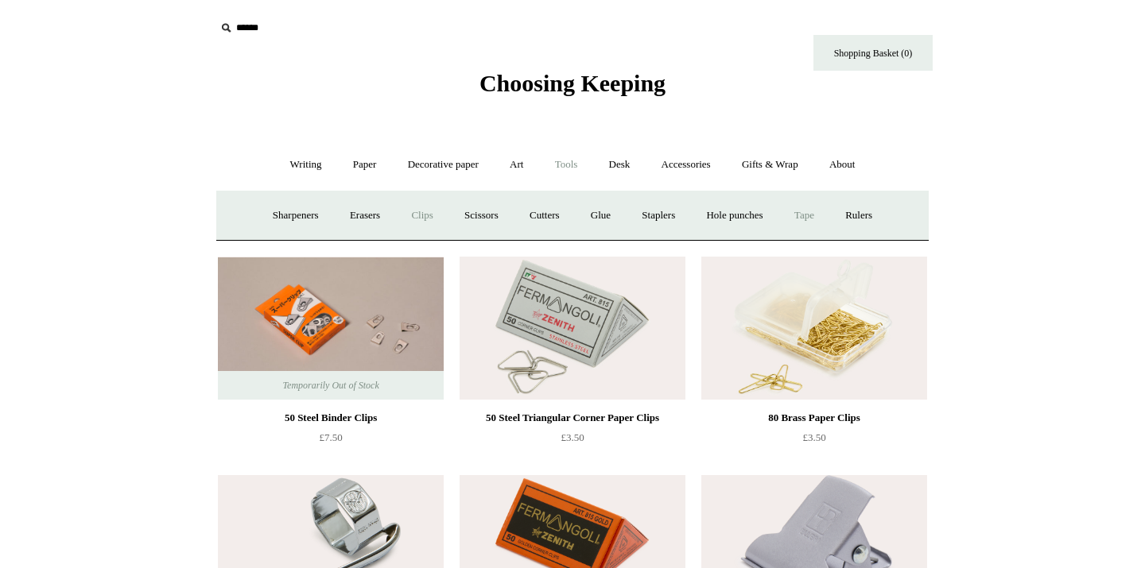
click at [811, 215] on link "Tape +" at bounding box center [804, 216] width 48 height 42
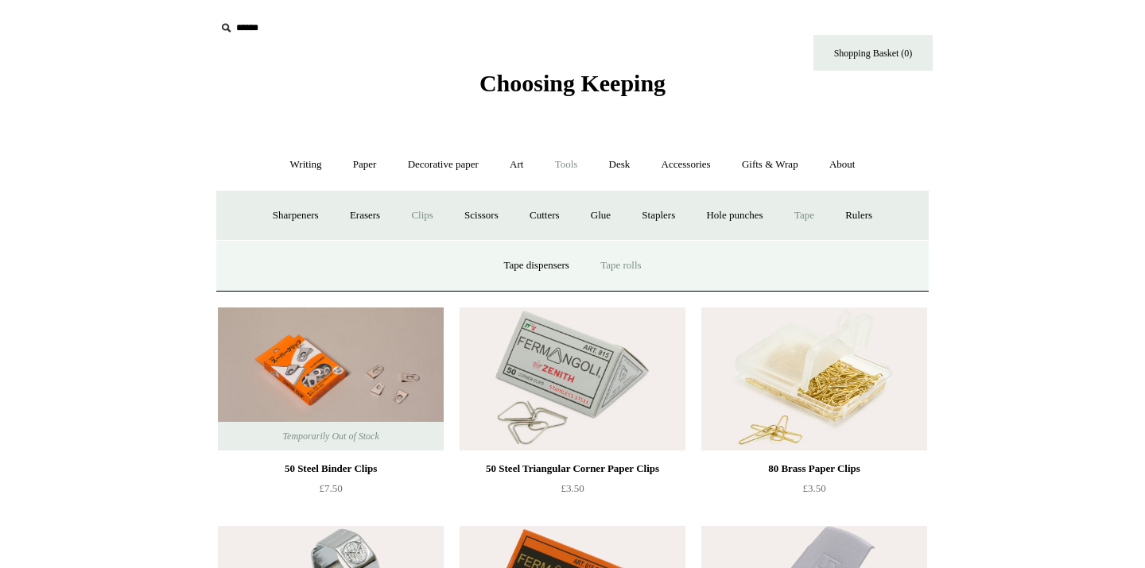
click at [617, 273] on link "Tape rolls" at bounding box center [620, 266] width 69 height 42
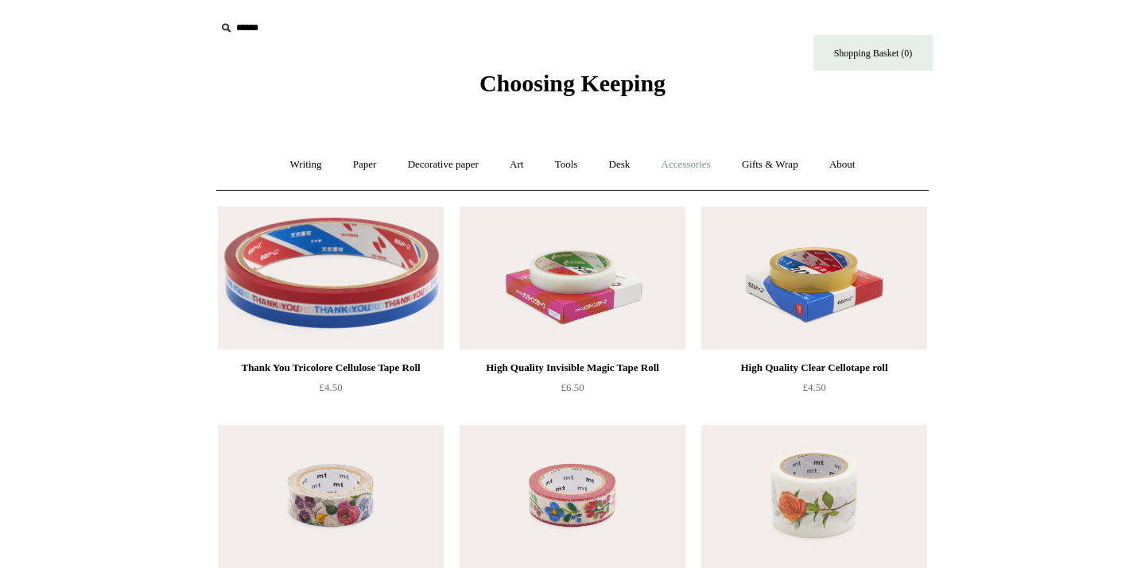
click at [695, 161] on link "Accessories +" at bounding box center [686, 165] width 78 height 42
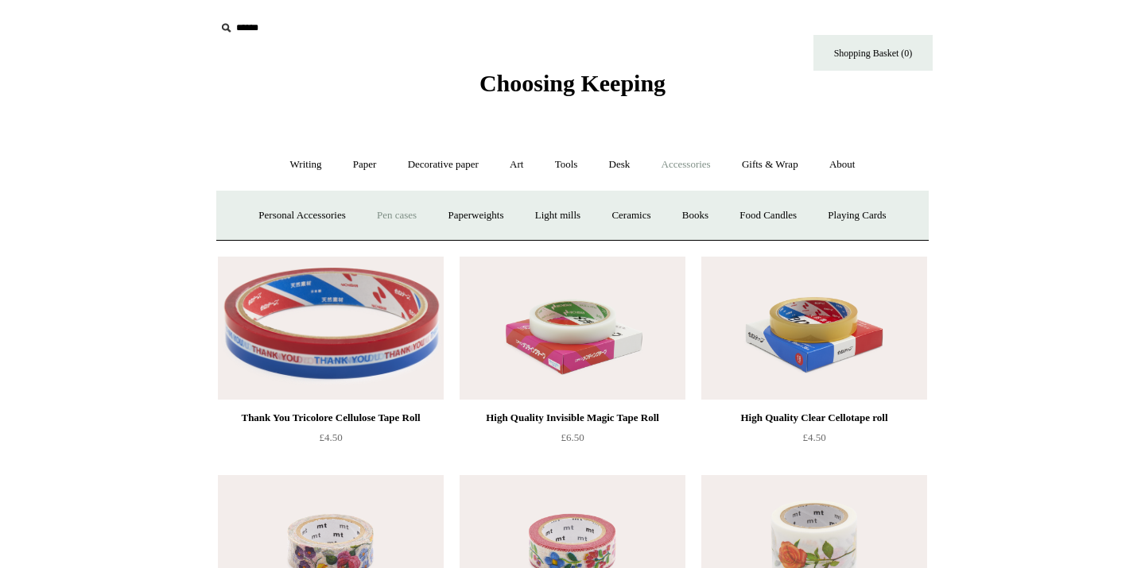
click at [392, 215] on link "Pen cases" at bounding box center [396, 216] width 68 height 42
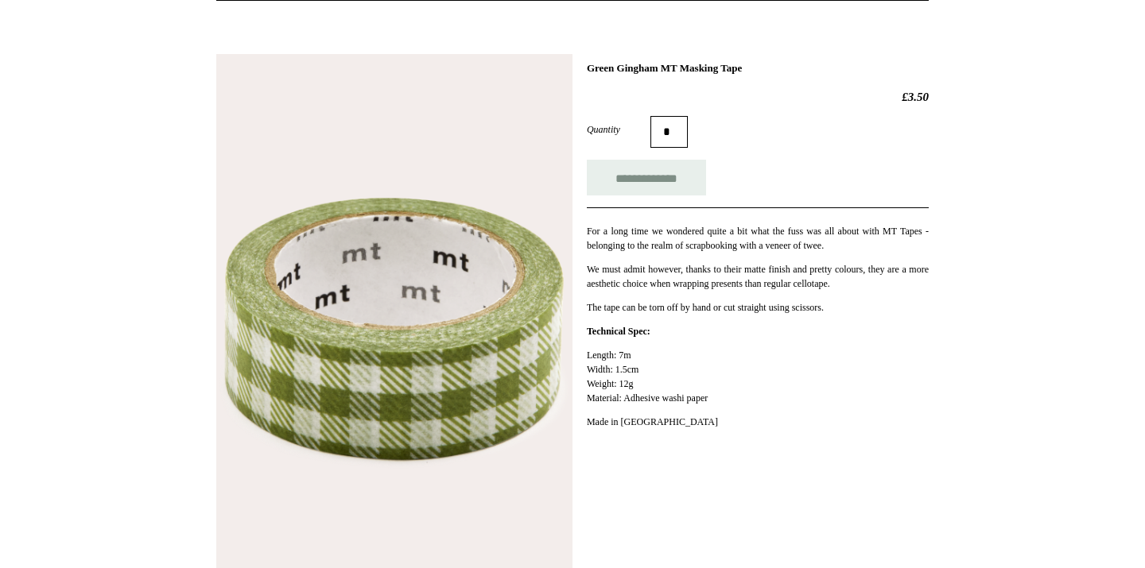
scroll to position [188, 0]
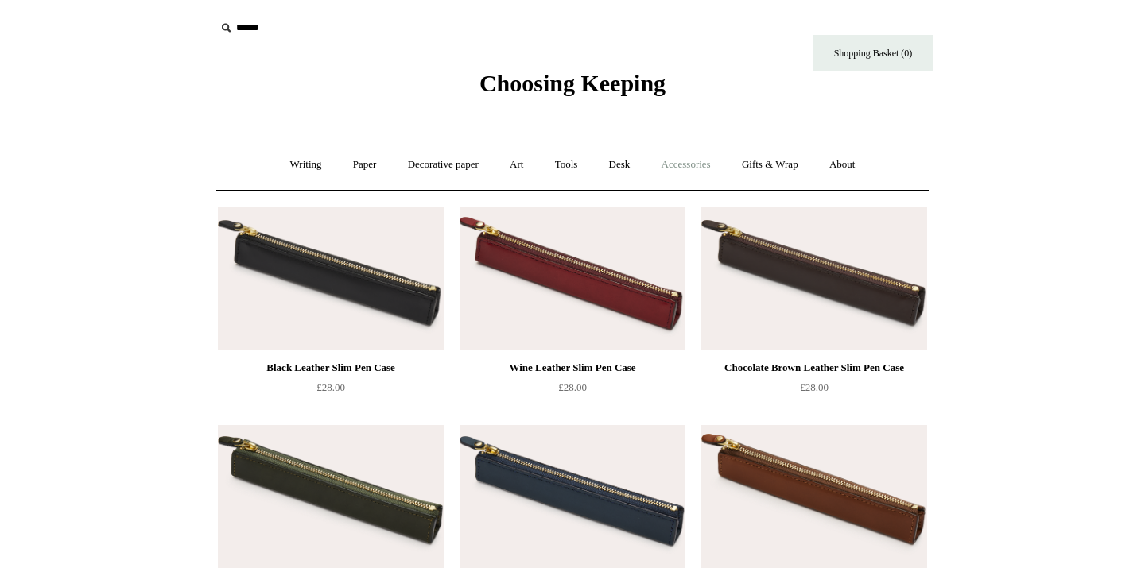
click at [672, 164] on link "Accessories +" at bounding box center [686, 165] width 78 height 42
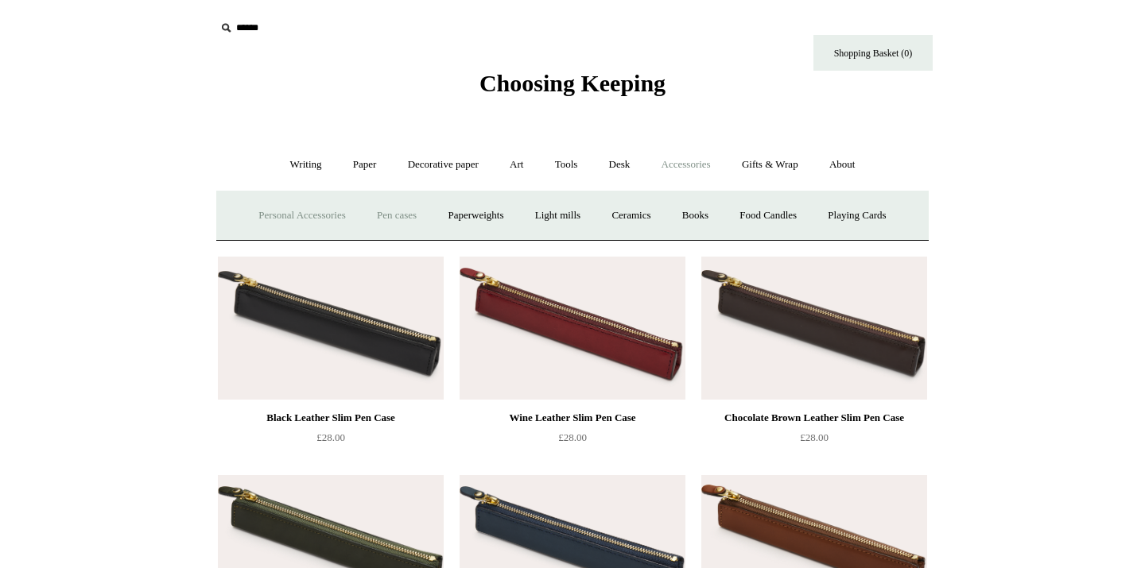
click at [292, 217] on link "Personal Accessories +" at bounding box center [301, 216] width 115 height 42
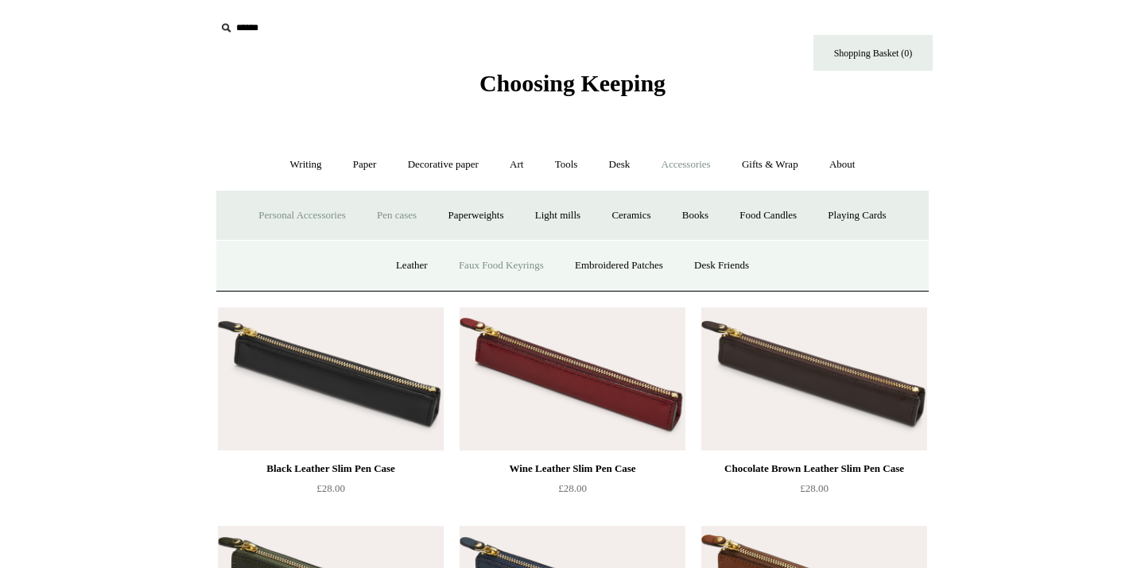
click at [466, 259] on link "Faux Food Keyrings" at bounding box center [501, 266] width 114 height 42
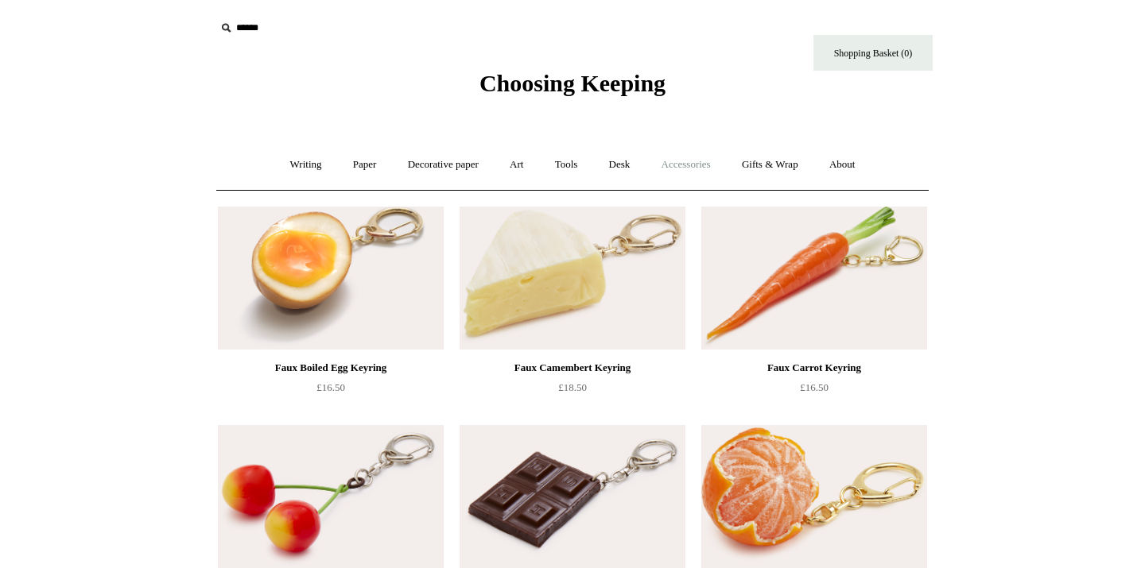
click at [692, 170] on link "Accessories +" at bounding box center [686, 165] width 78 height 42
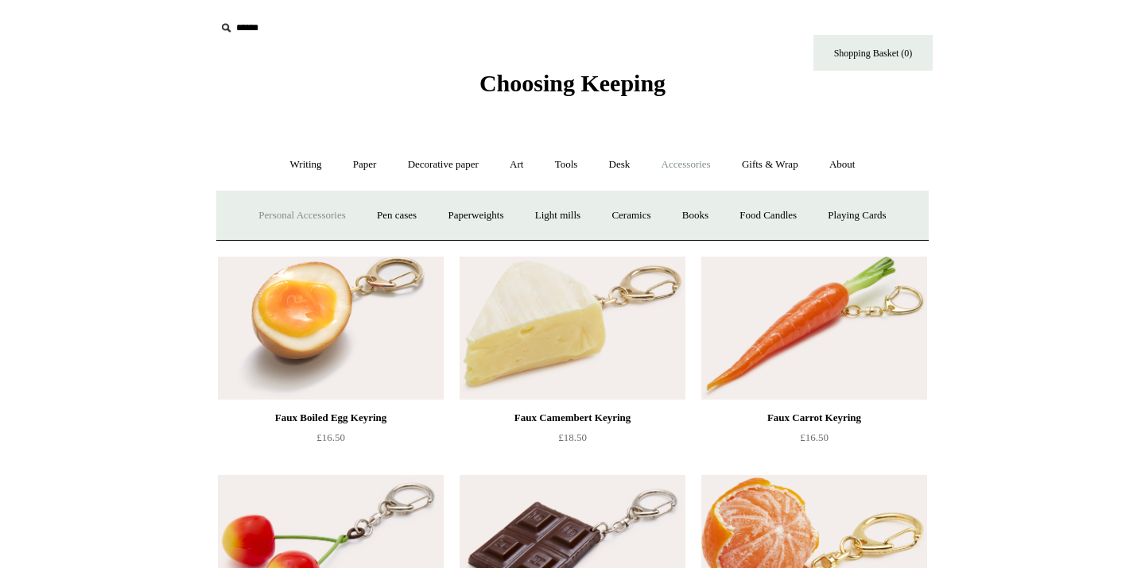
click at [257, 219] on link "Personal Accessories +" at bounding box center [301, 216] width 115 height 42
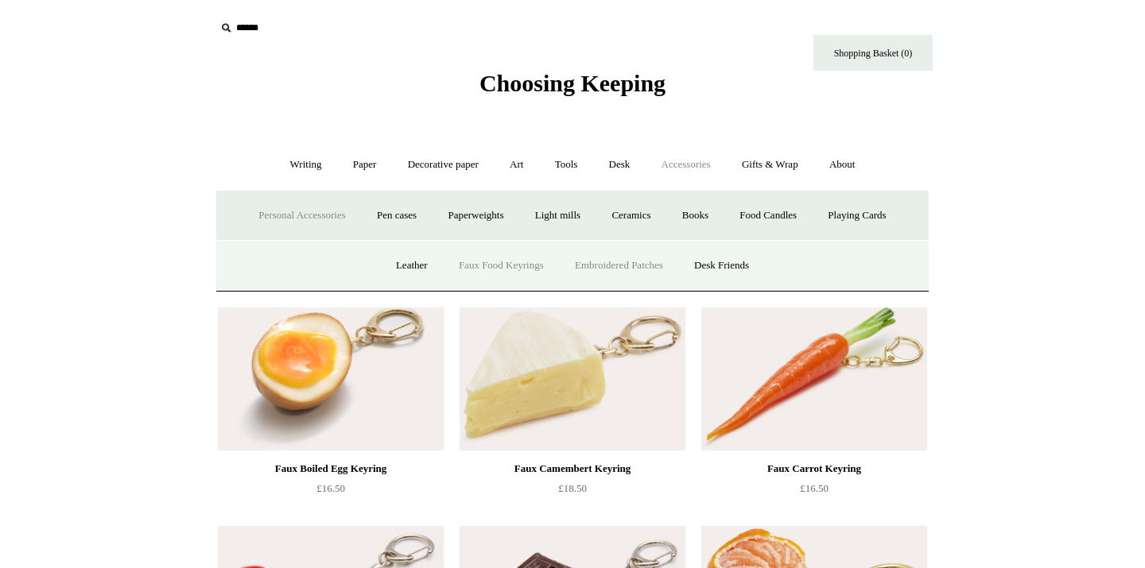
click at [605, 266] on link "Embroidered Patches" at bounding box center [618, 266] width 117 height 42
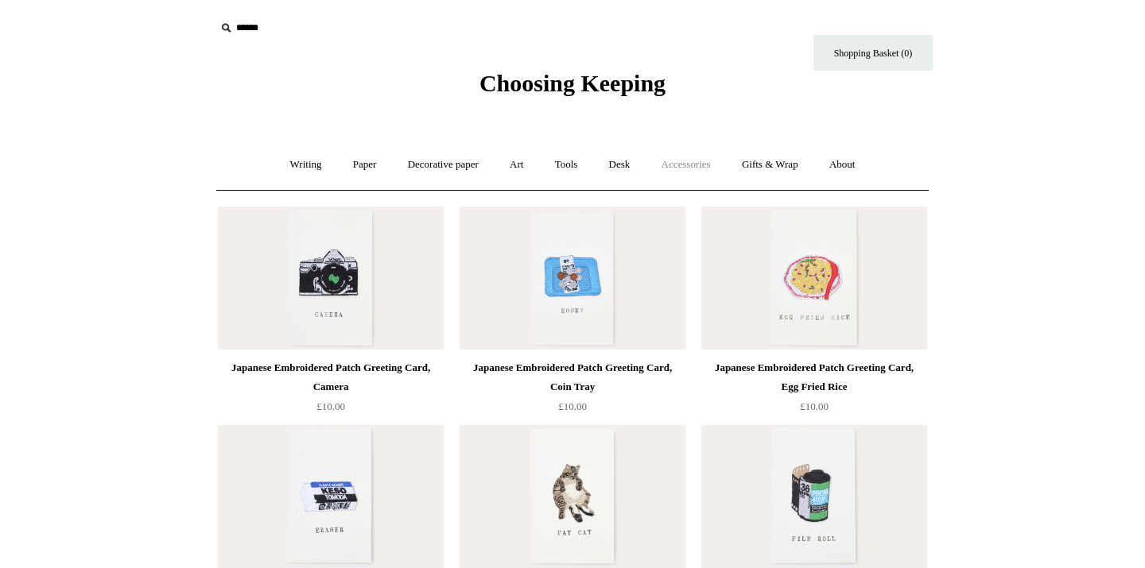
click at [706, 165] on link "Accessories +" at bounding box center [686, 165] width 78 height 42
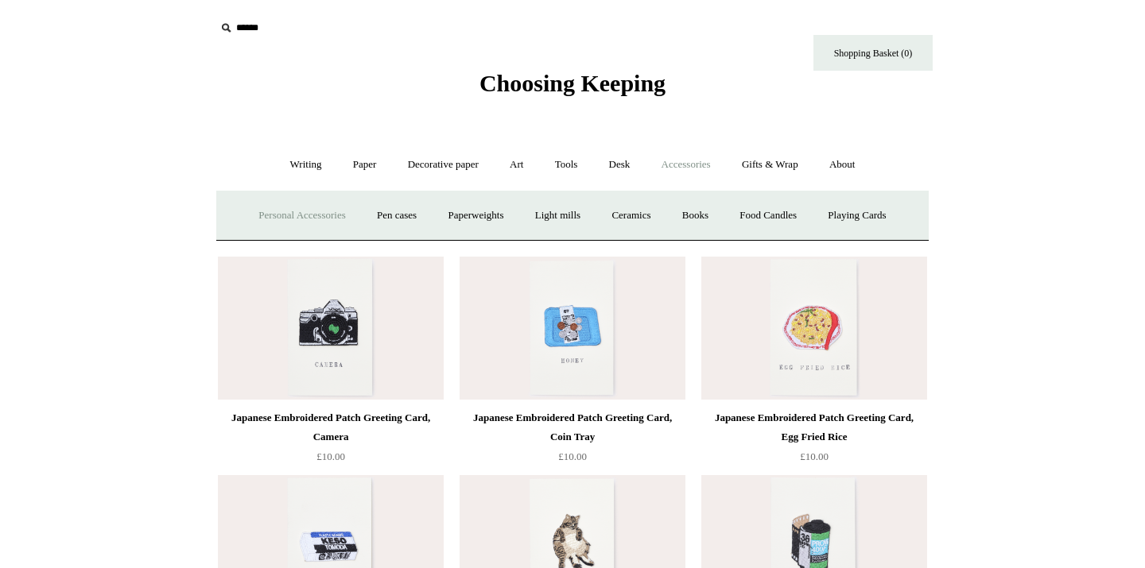
click at [284, 223] on link "Personal Accessories +" at bounding box center [301, 216] width 115 height 42
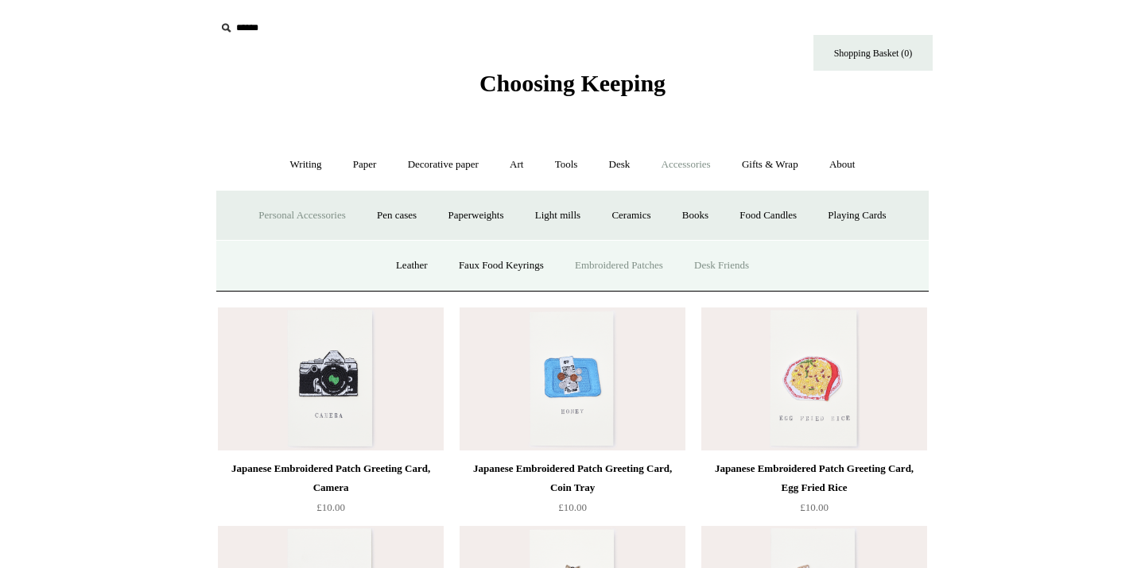
click at [749, 264] on link "Desk Friends" at bounding box center [721, 266] width 83 height 42
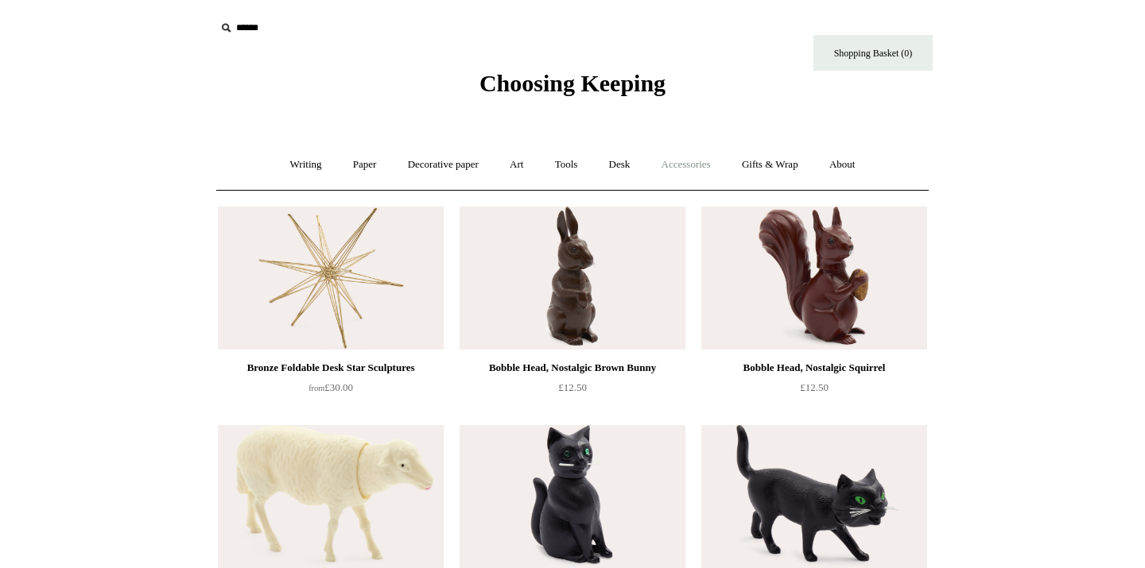
click at [669, 153] on link "Accessories +" at bounding box center [686, 165] width 78 height 42
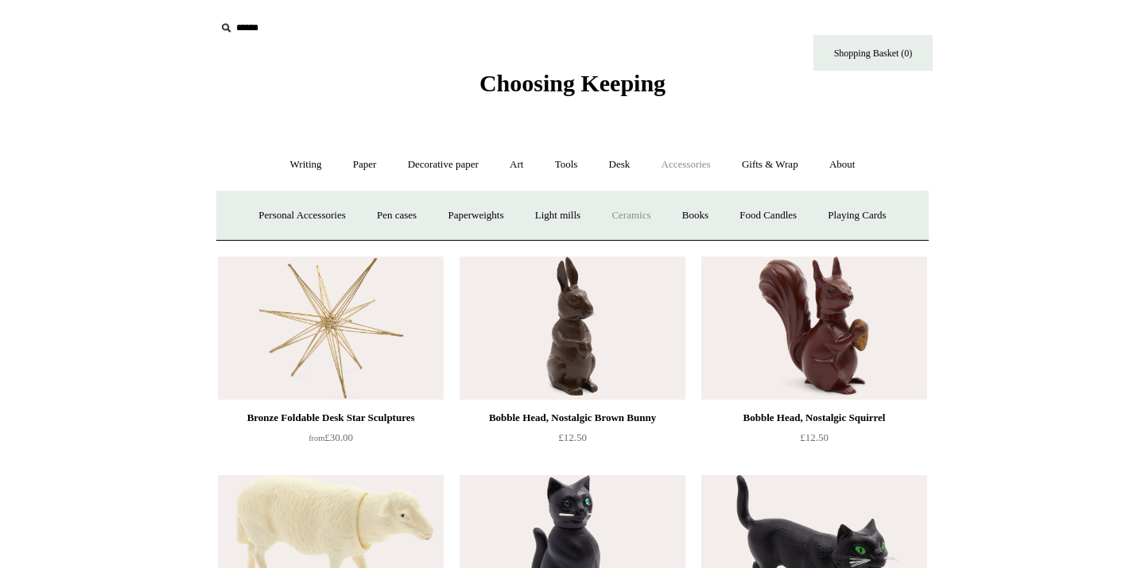
click at [653, 218] on link "Ceramics +" at bounding box center [631, 216] width 68 height 42
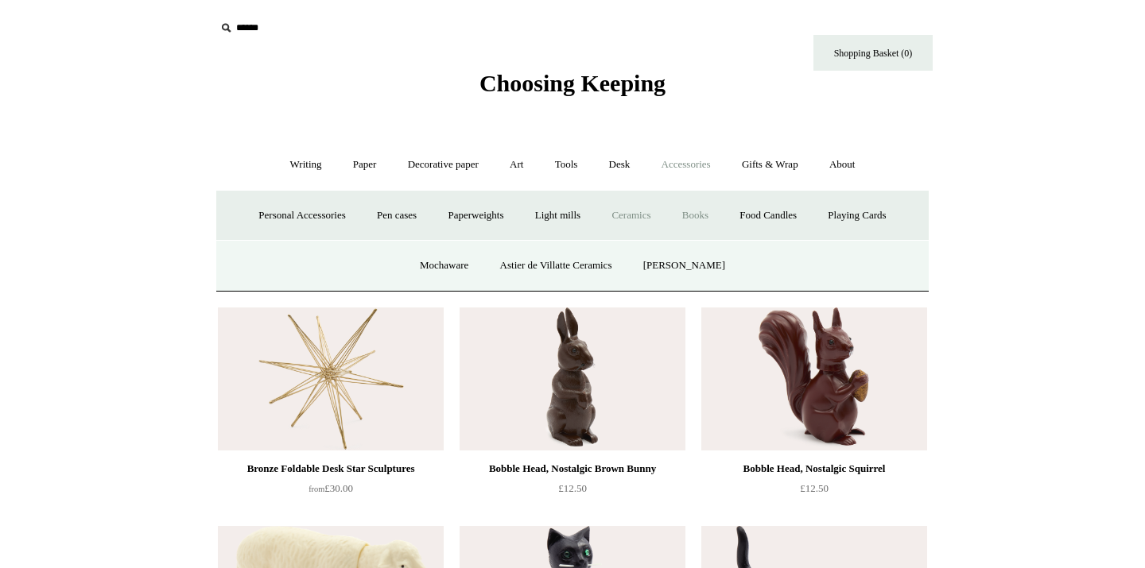
click at [716, 210] on link "Books" at bounding box center [695, 216] width 55 height 42
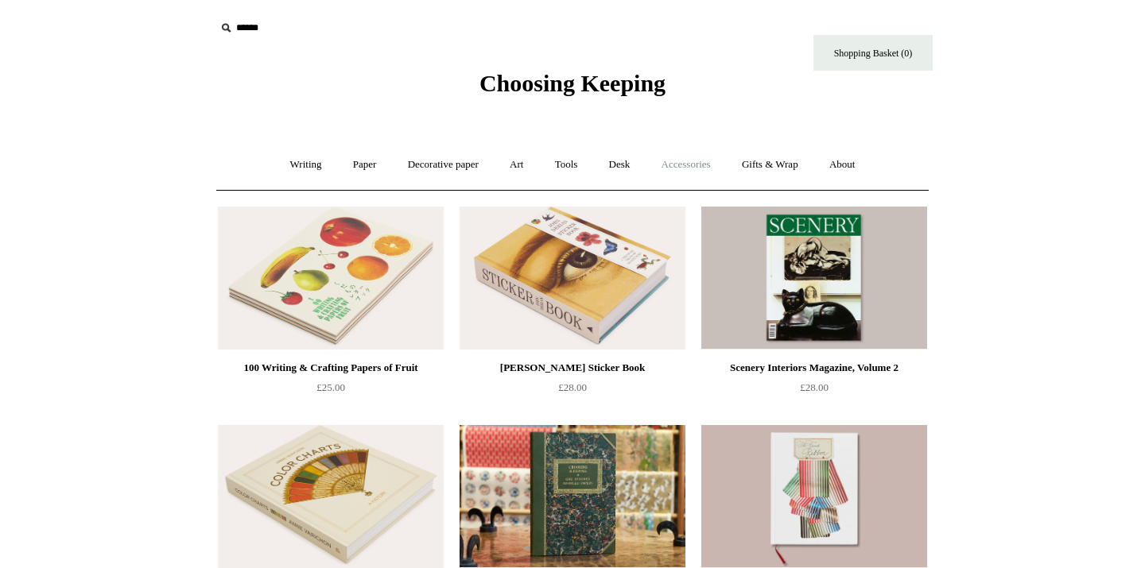
click at [698, 172] on link "Accessories +" at bounding box center [686, 165] width 78 height 42
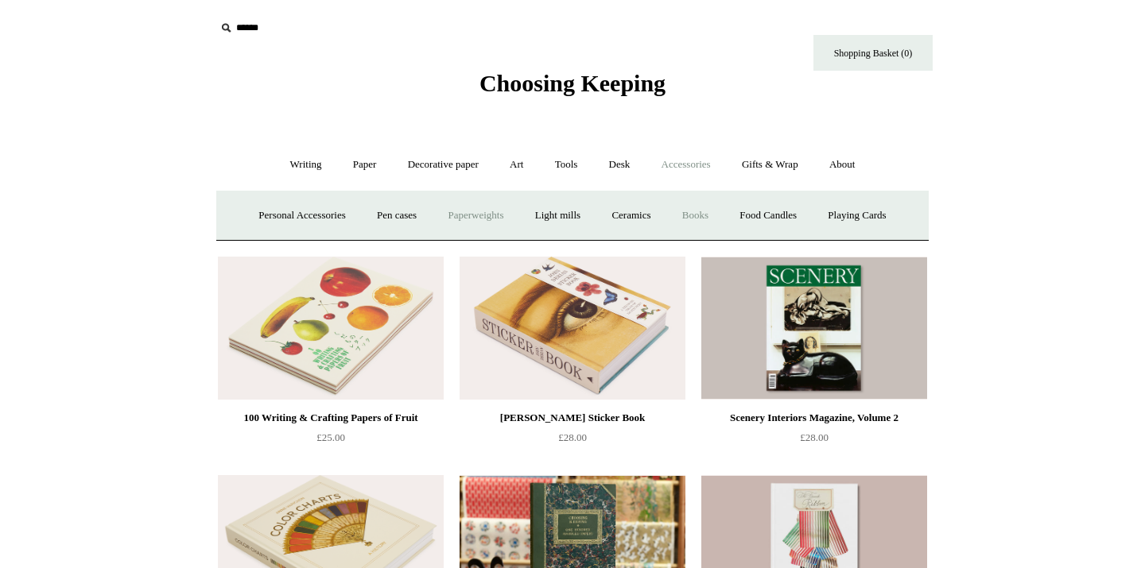
click at [462, 211] on link "Paperweights +" at bounding box center [475, 216] width 84 height 42
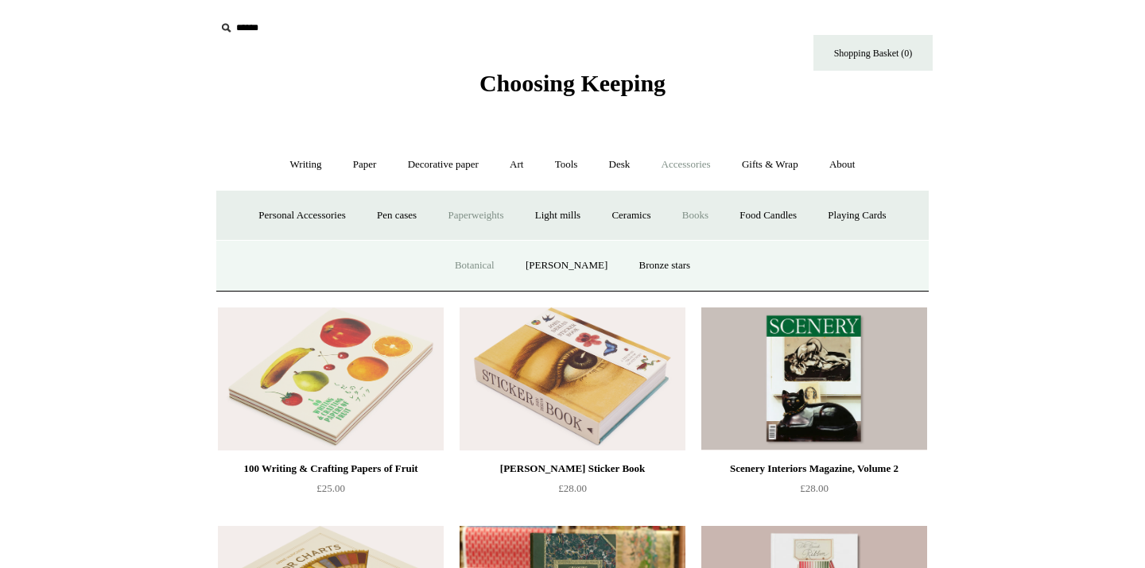
click at [476, 264] on link "Botanical" at bounding box center [474, 266] width 68 height 42
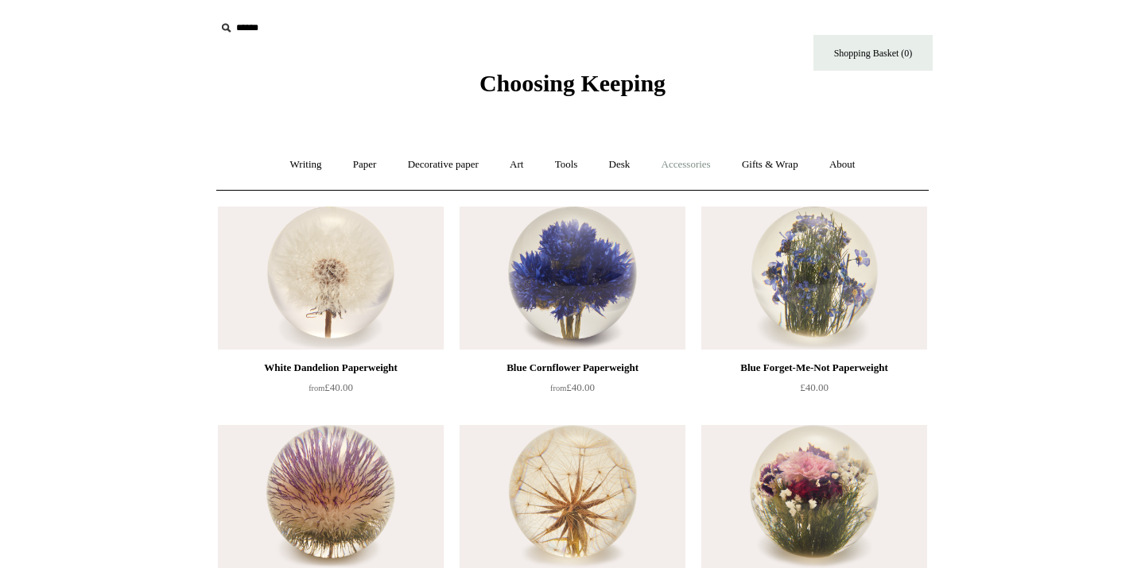
click at [703, 161] on link "Accessories +" at bounding box center [686, 165] width 78 height 42
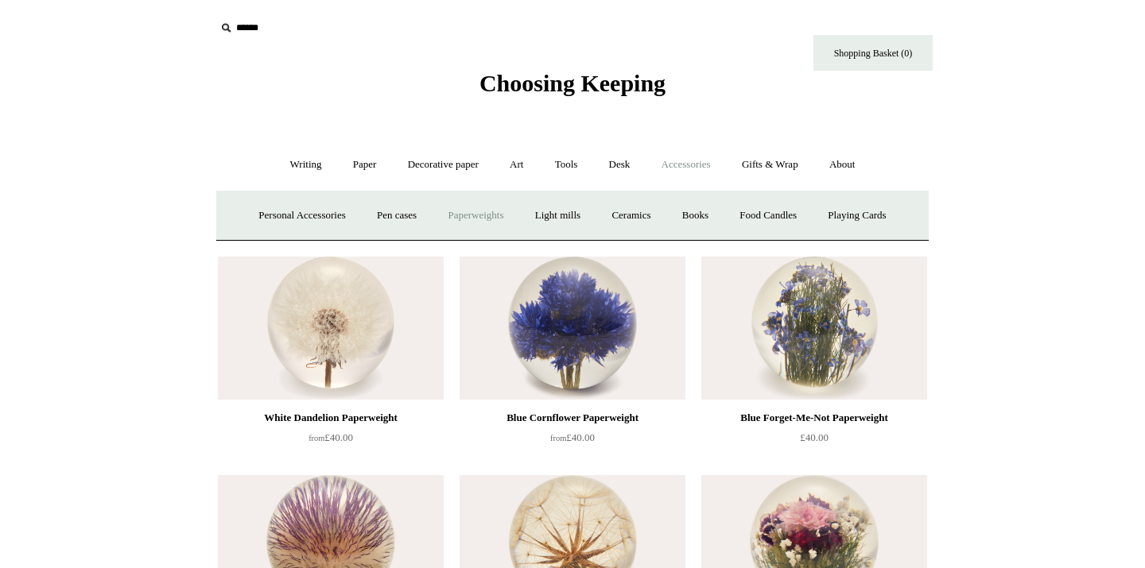
click at [489, 216] on link "Paperweights +" at bounding box center [475, 216] width 84 height 42
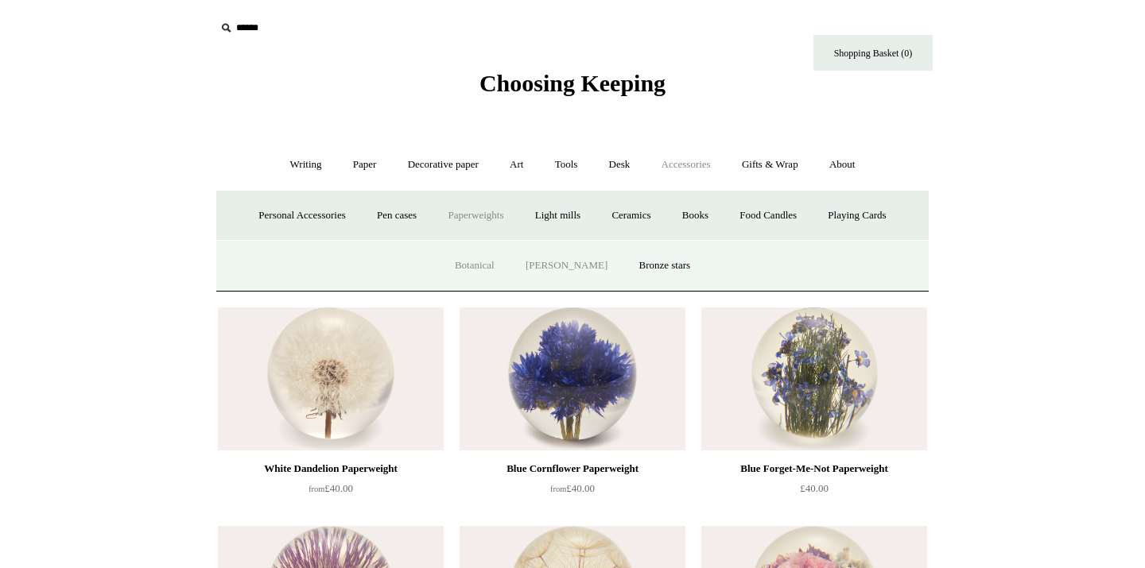
click at [571, 265] on link "[PERSON_NAME]" at bounding box center [566, 266] width 110 height 42
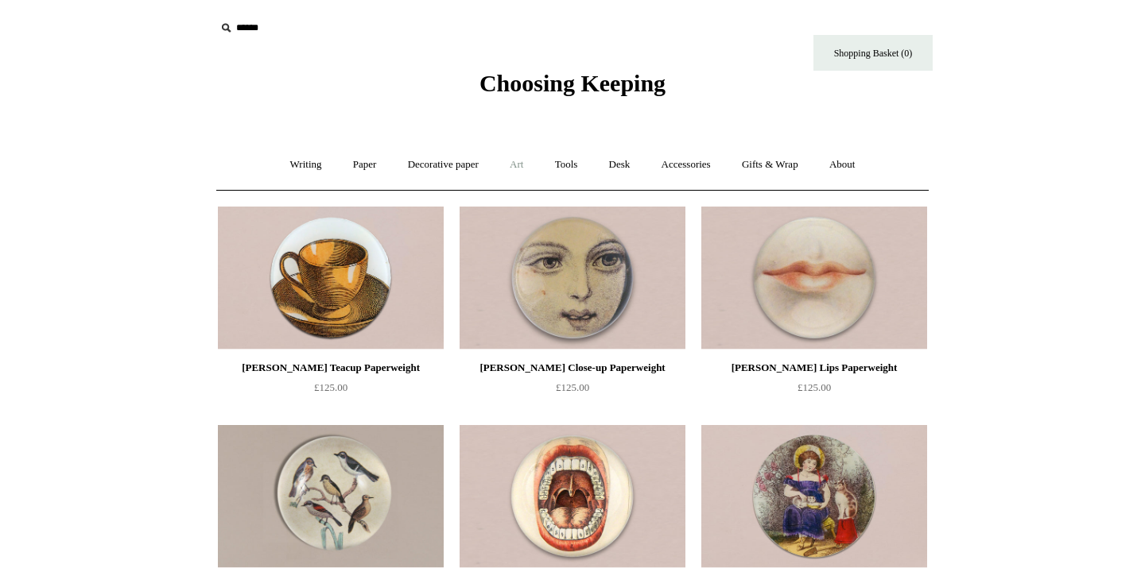
click at [515, 161] on link "Art +" at bounding box center [516, 165] width 42 height 42
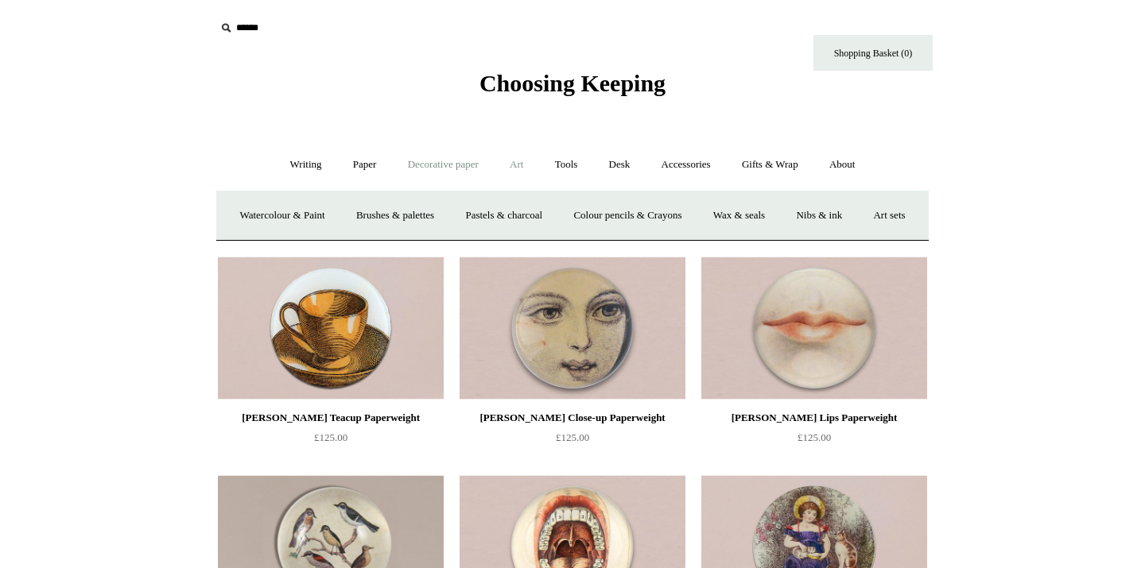
click at [430, 174] on link "Decorative paper +" at bounding box center [442, 165] width 99 height 42
click at [426, 219] on link "Wrapping & decoupage" at bounding box center [417, 216] width 127 height 42
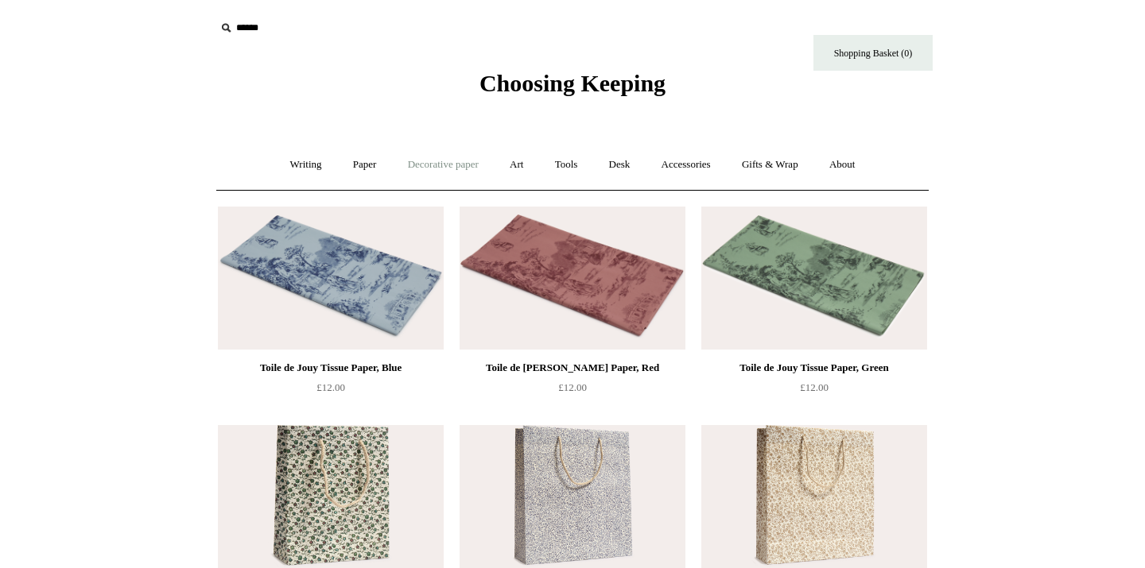
click at [428, 161] on link "Decorative paper +" at bounding box center [442, 165] width 99 height 42
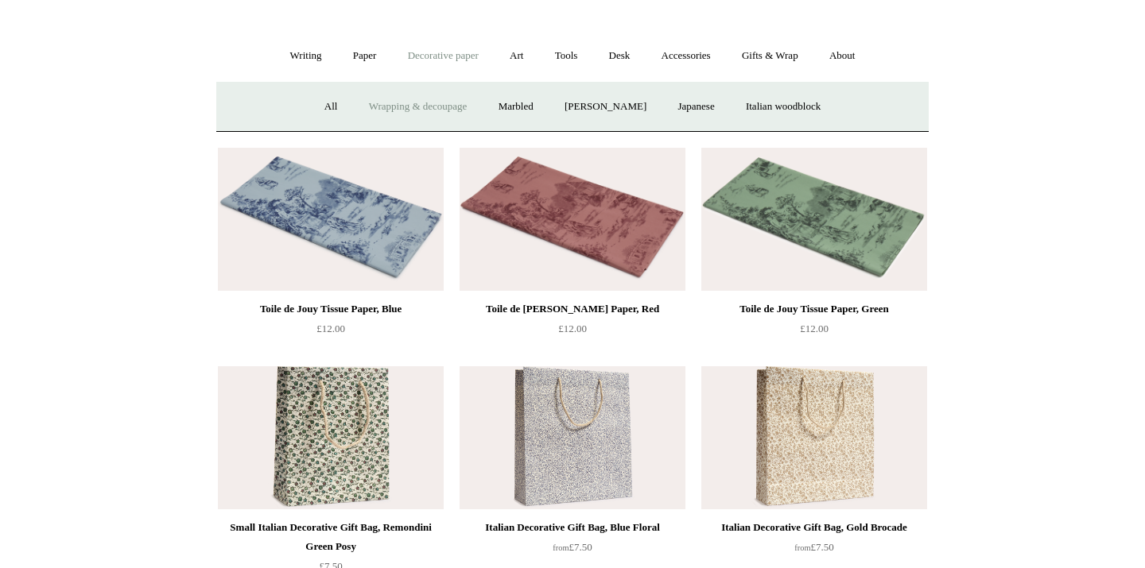
scroll to position [105, 0]
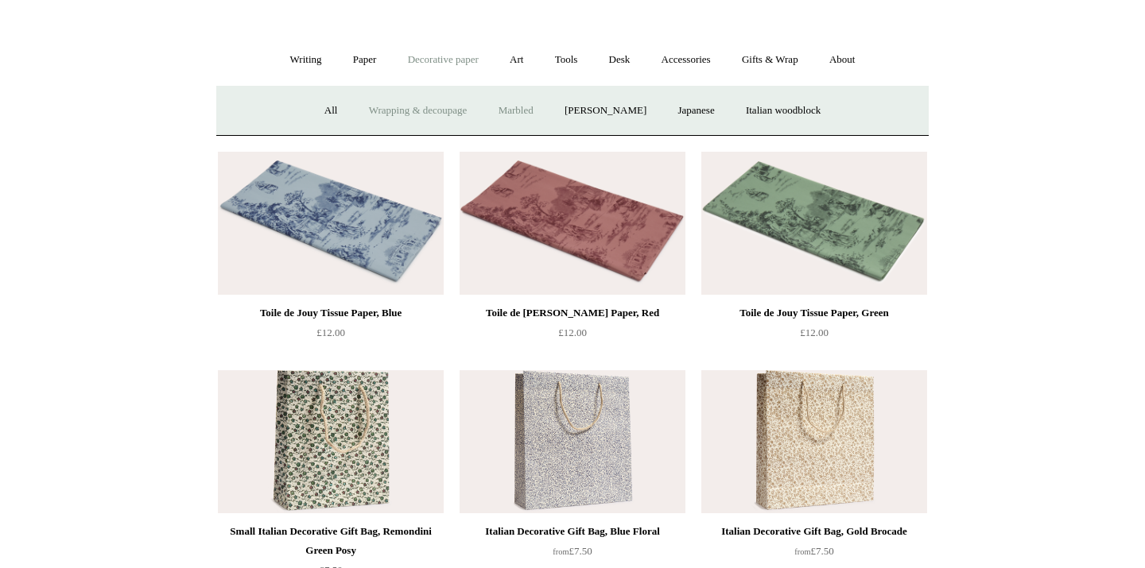
click at [521, 110] on link "Marbled" at bounding box center [516, 111] width 64 height 42
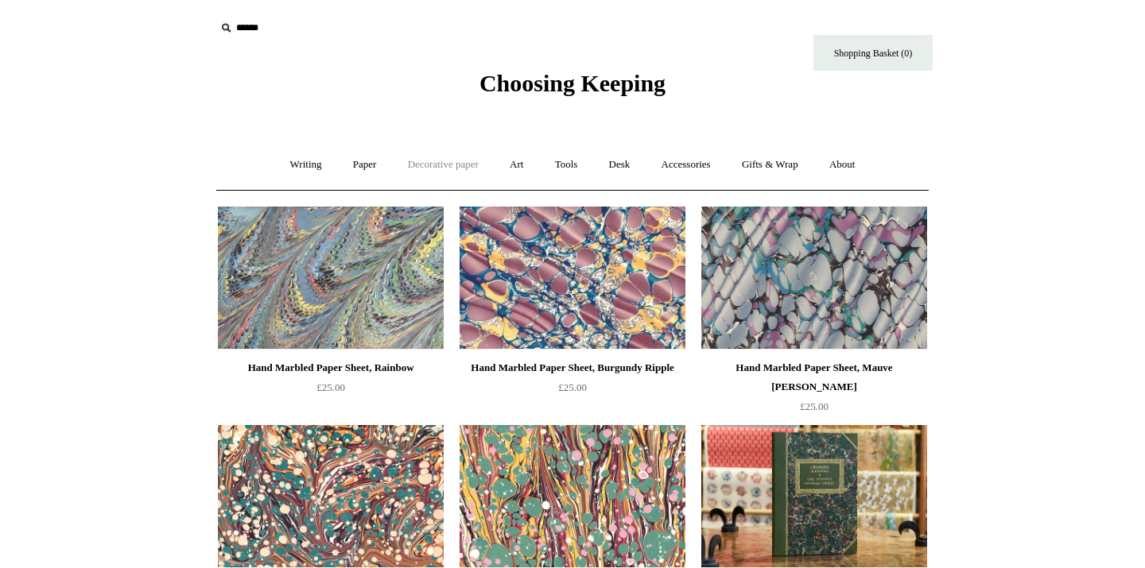
click at [457, 160] on link "Decorative paper +" at bounding box center [442, 165] width 99 height 42
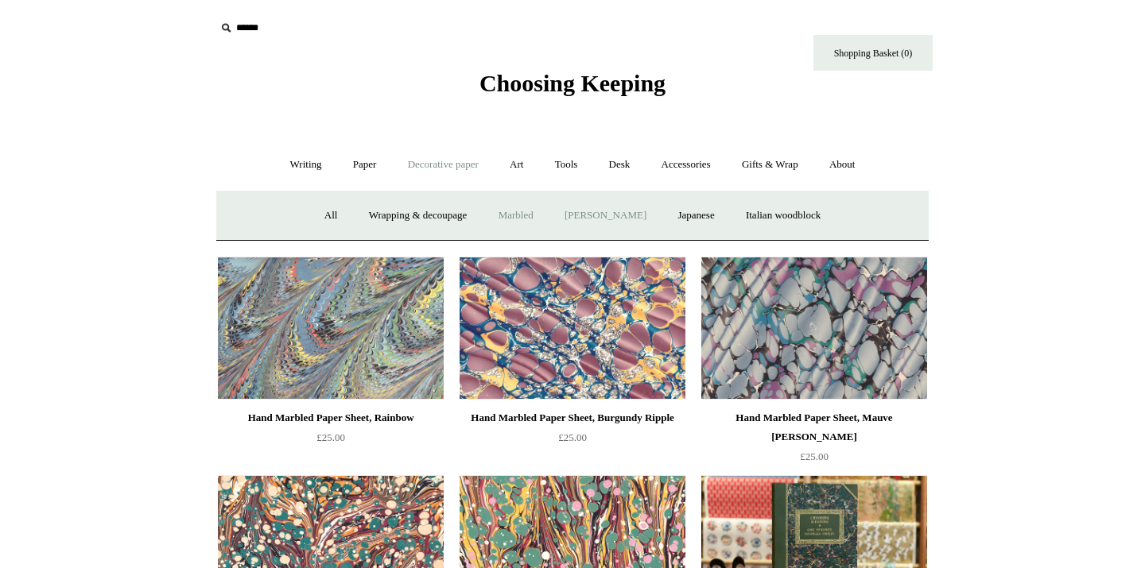
click at [623, 217] on link "[PERSON_NAME]" at bounding box center [605, 216] width 110 height 42
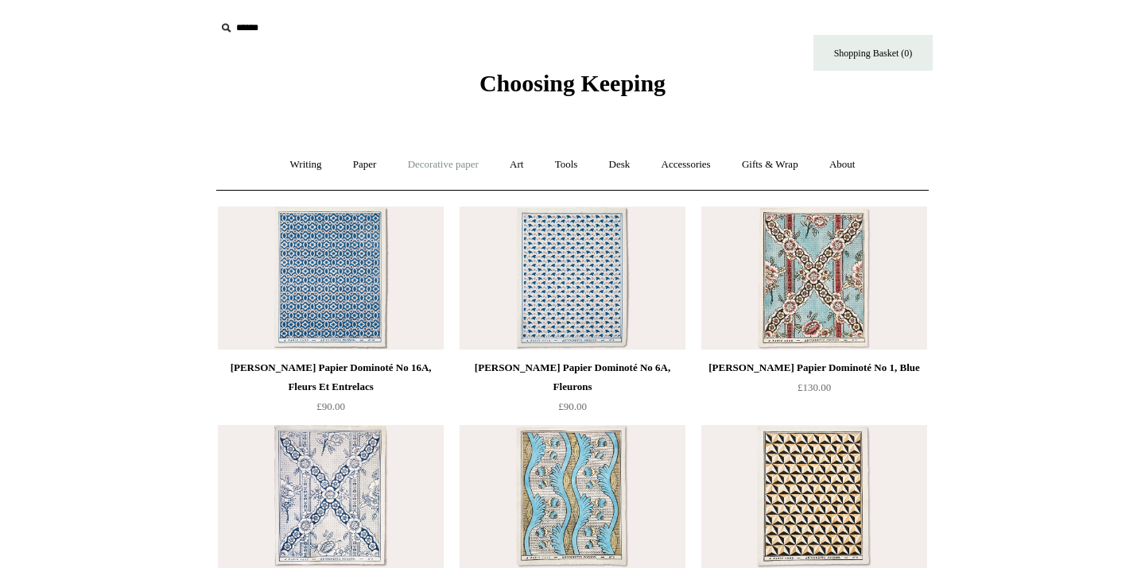
click at [427, 160] on link "Decorative paper +" at bounding box center [442, 165] width 99 height 42
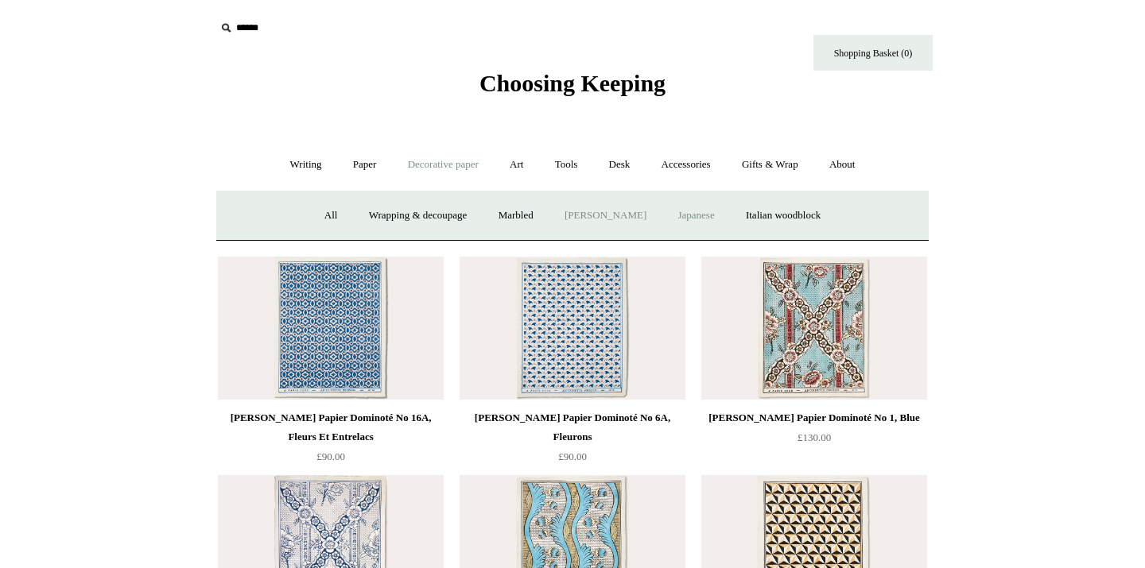
click at [713, 221] on link "Japanese" at bounding box center [695, 216] width 65 height 42
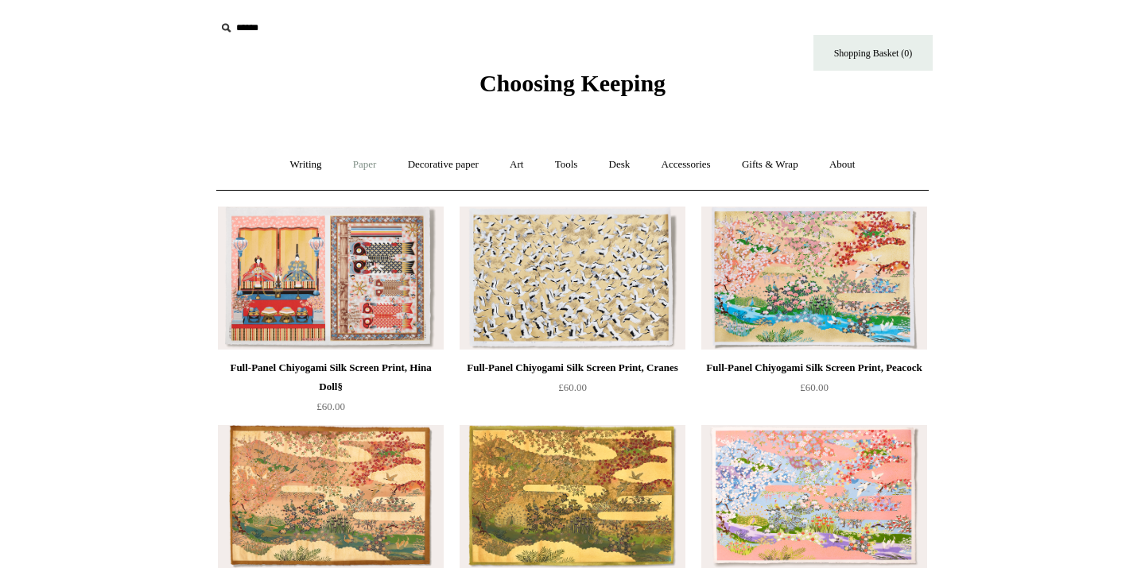
click at [368, 169] on link "Paper +" at bounding box center [365, 165] width 52 height 42
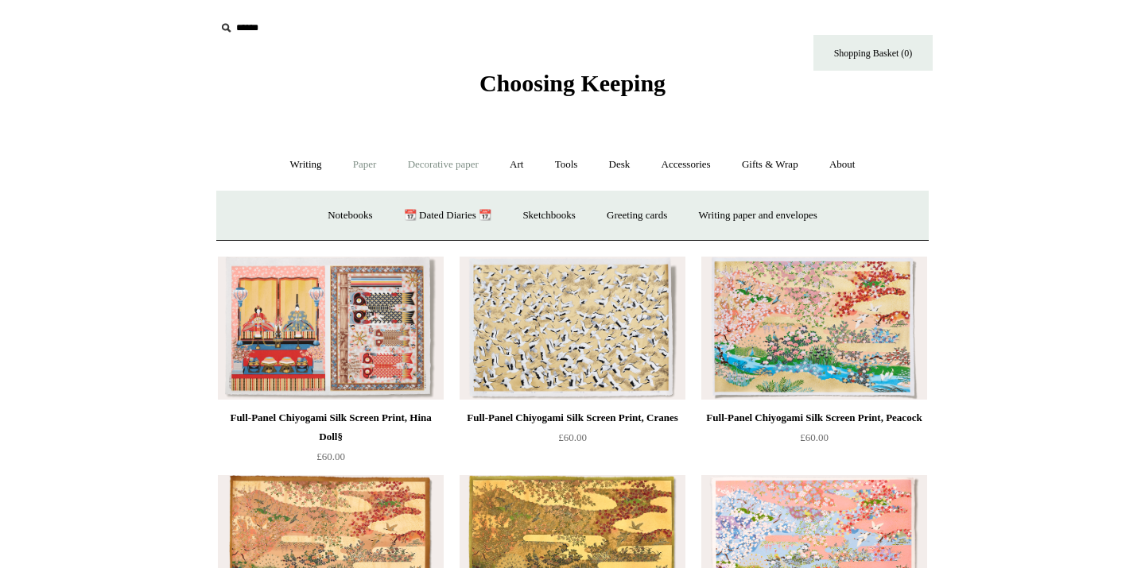
click at [444, 169] on link "Decorative paper +" at bounding box center [442, 165] width 99 height 42
click at [802, 219] on link "Italian woodblock" at bounding box center [782, 216] width 103 height 42
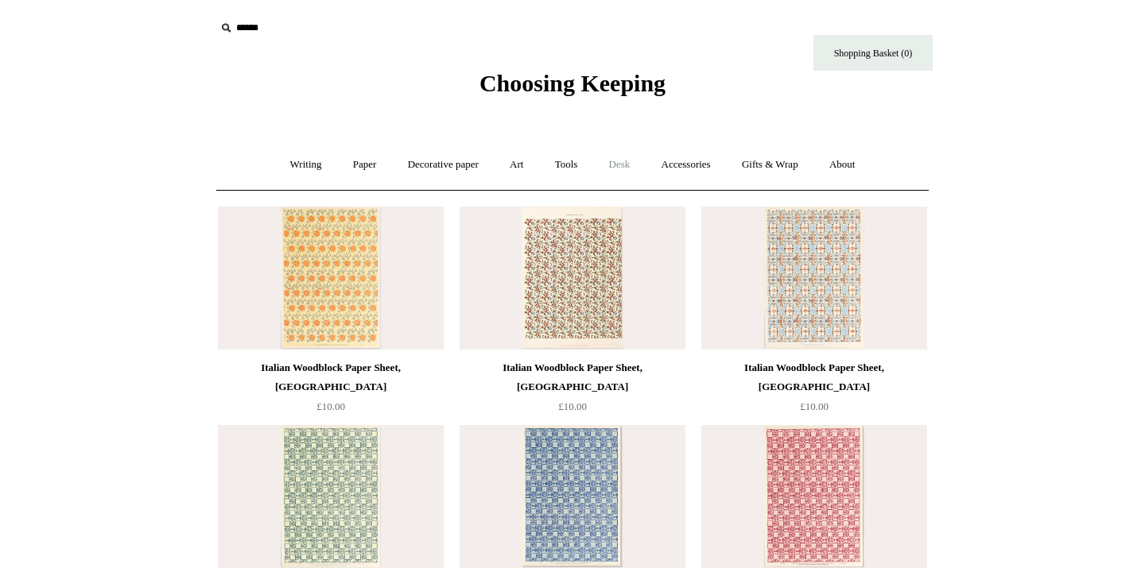
click at [612, 165] on link "Desk +" at bounding box center [620, 165] width 50 height 42
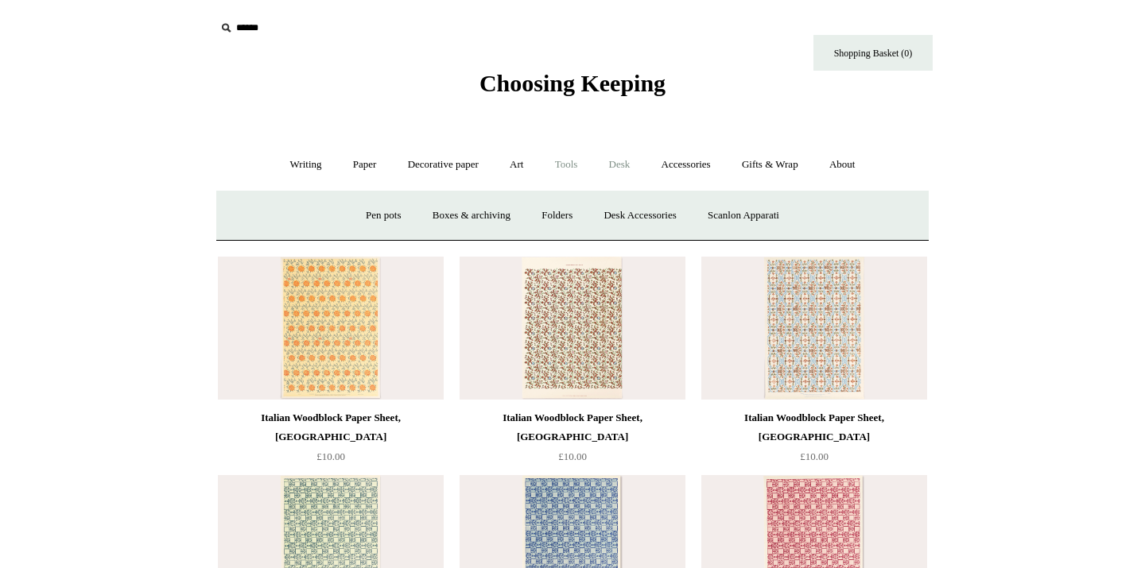
click at [560, 162] on link "Tools +" at bounding box center [566, 165] width 52 height 42
click at [780, 171] on link "Gifts & Wrap +" at bounding box center [769, 165] width 85 height 42
click at [748, 214] on link "Stickers" at bounding box center [738, 216] width 62 height 42
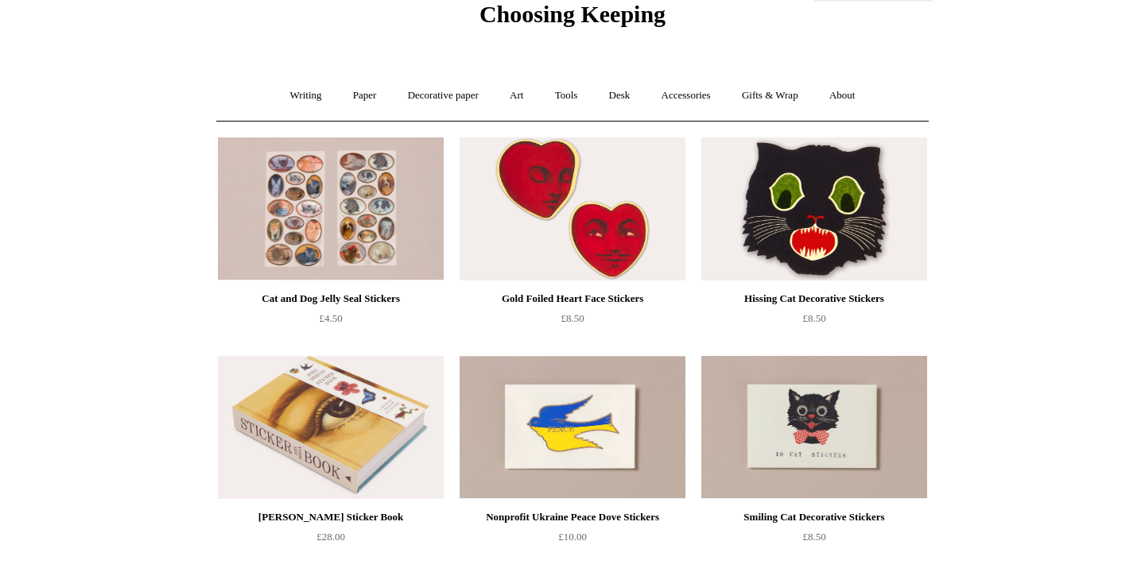
scroll to position [62, 0]
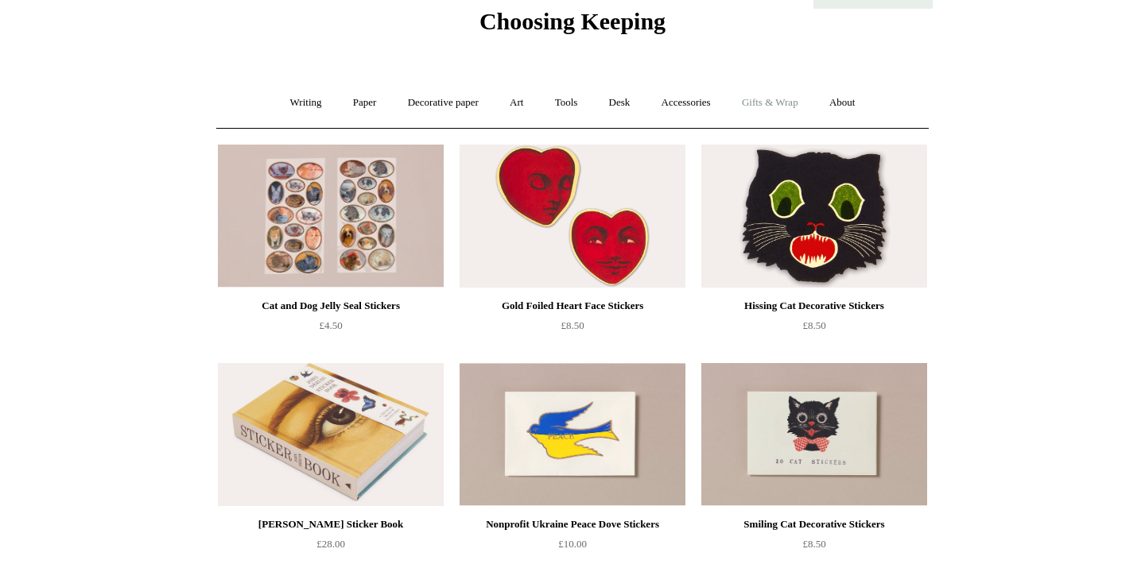
click at [779, 95] on link "Gifts & Wrap +" at bounding box center [769, 103] width 85 height 42
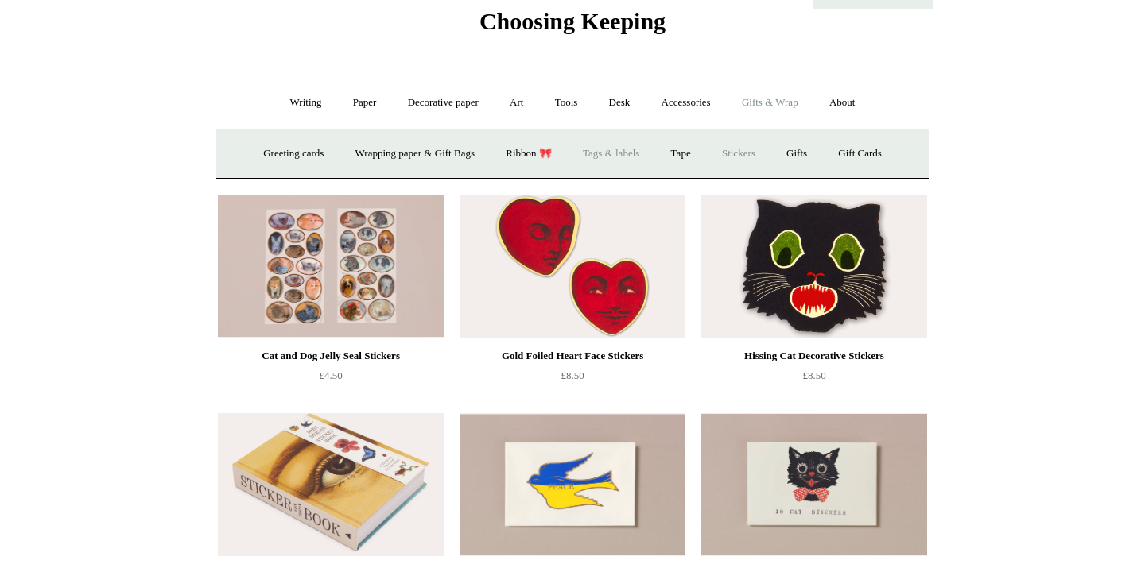
click at [618, 154] on link "Tags & labels" at bounding box center [610, 154] width 85 height 42
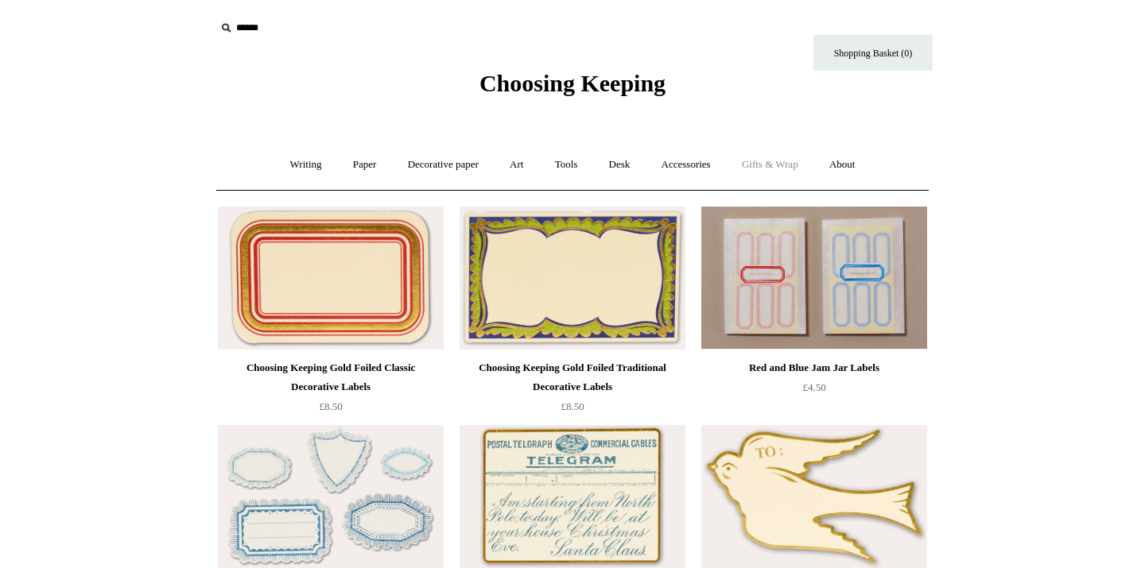
click at [750, 177] on link "Gifts & Wrap +" at bounding box center [769, 165] width 85 height 42
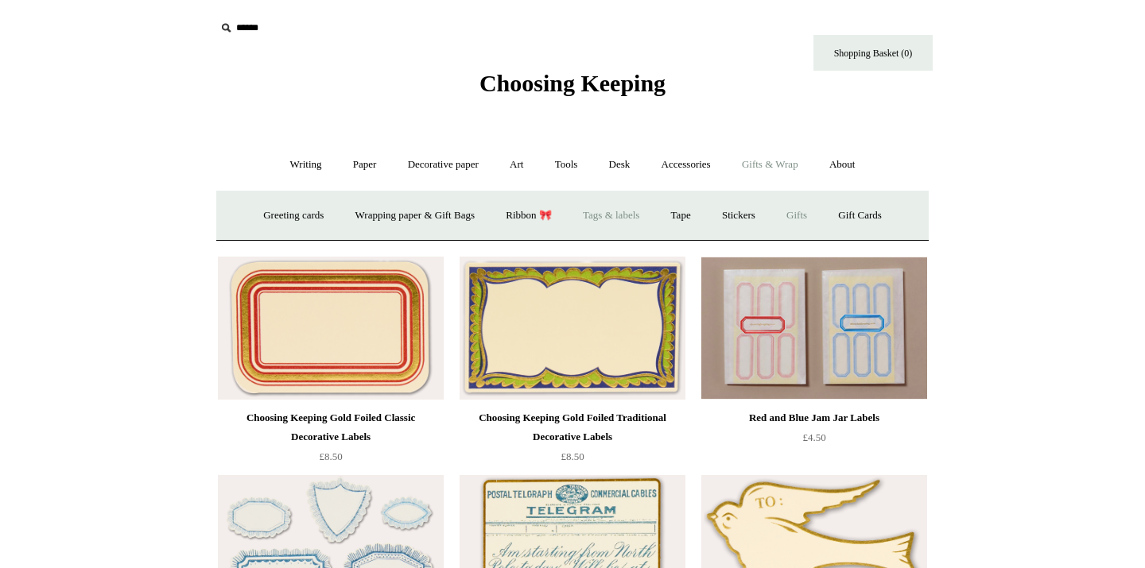
click at [811, 215] on link "Gifts +" at bounding box center [796, 216] width 49 height 42
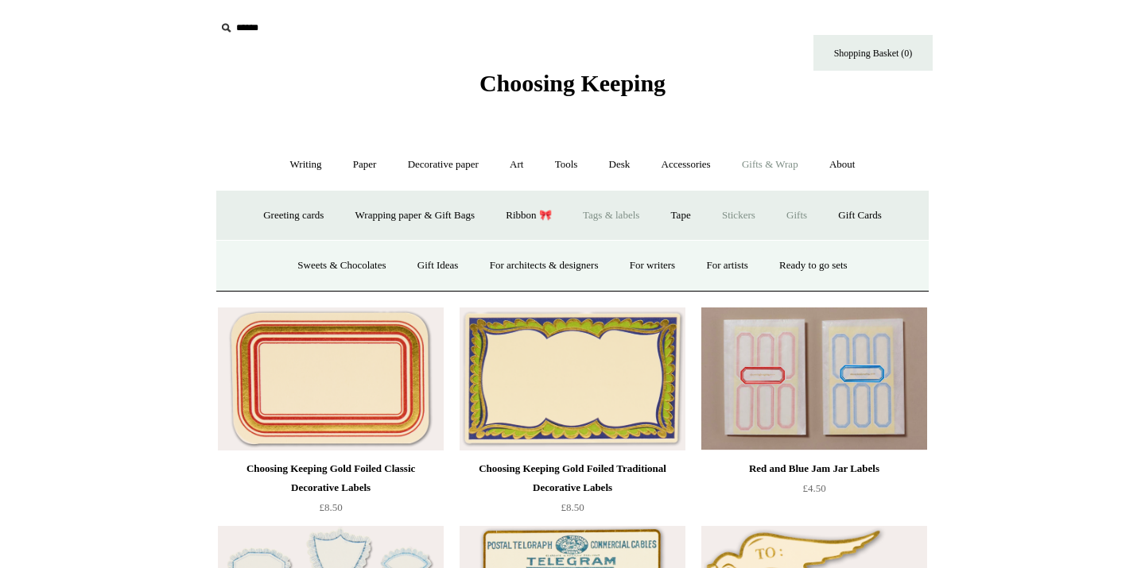
click at [735, 220] on link "Stickers" at bounding box center [738, 216] width 62 height 42
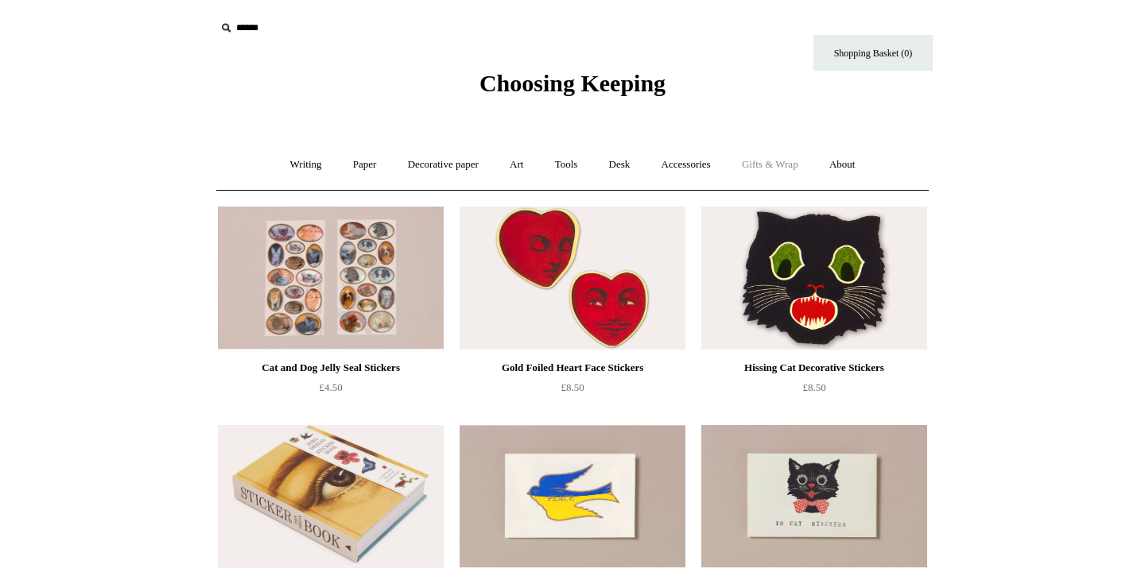
click at [773, 171] on link "Gifts & Wrap +" at bounding box center [769, 165] width 85 height 42
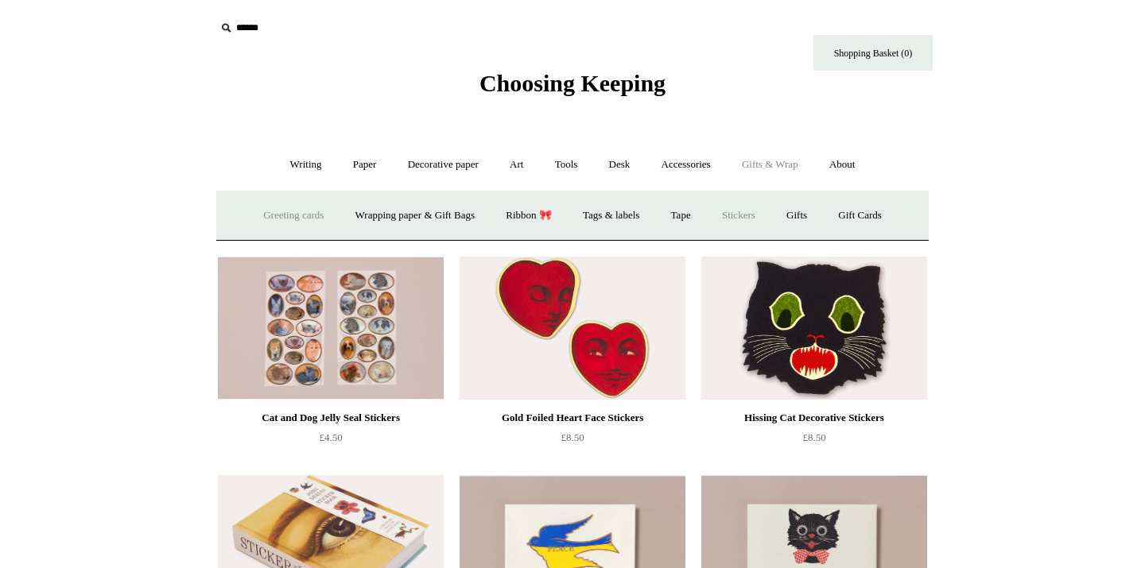
click at [278, 222] on link "Greeting cards +" at bounding box center [293, 216] width 89 height 42
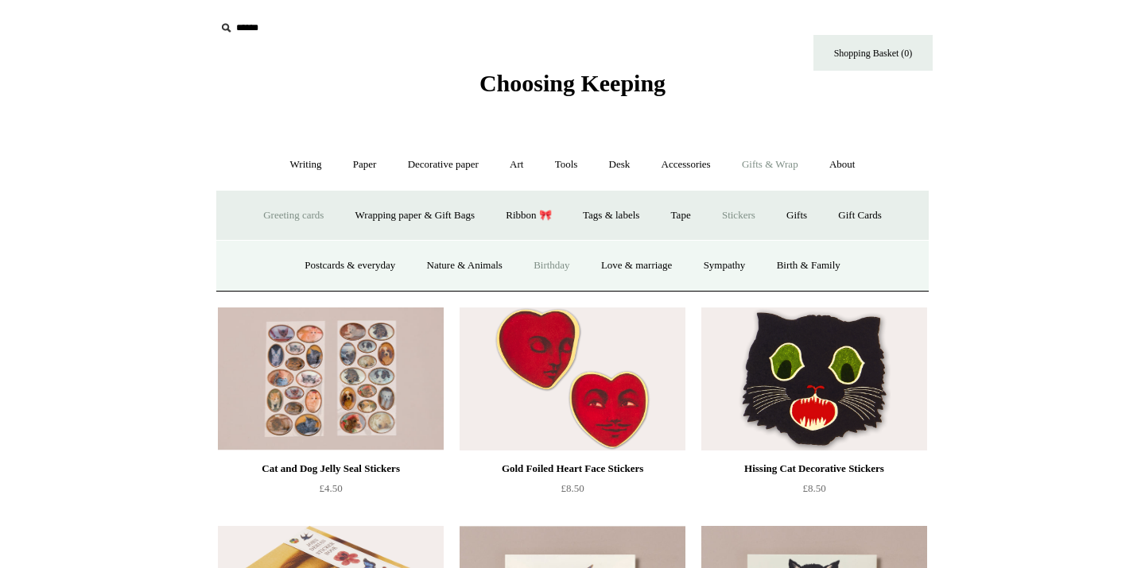
click at [536, 260] on link "Birthday" at bounding box center [551, 266] width 65 height 42
